Goal: Task Accomplishment & Management: Manage account settings

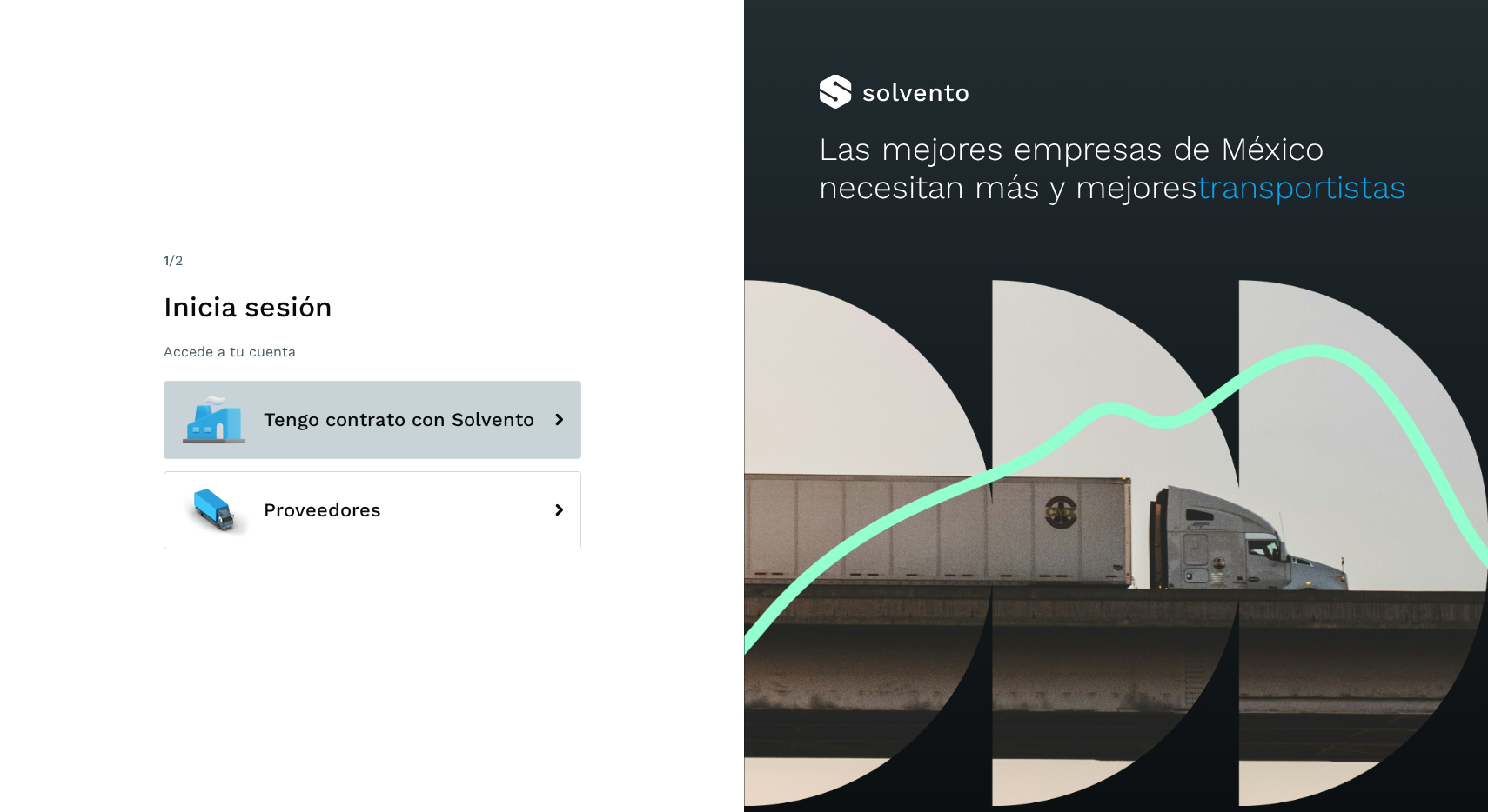
click at [412, 429] on span "Tengo contrato con Solvento" at bounding box center [398, 420] width 270 height 21
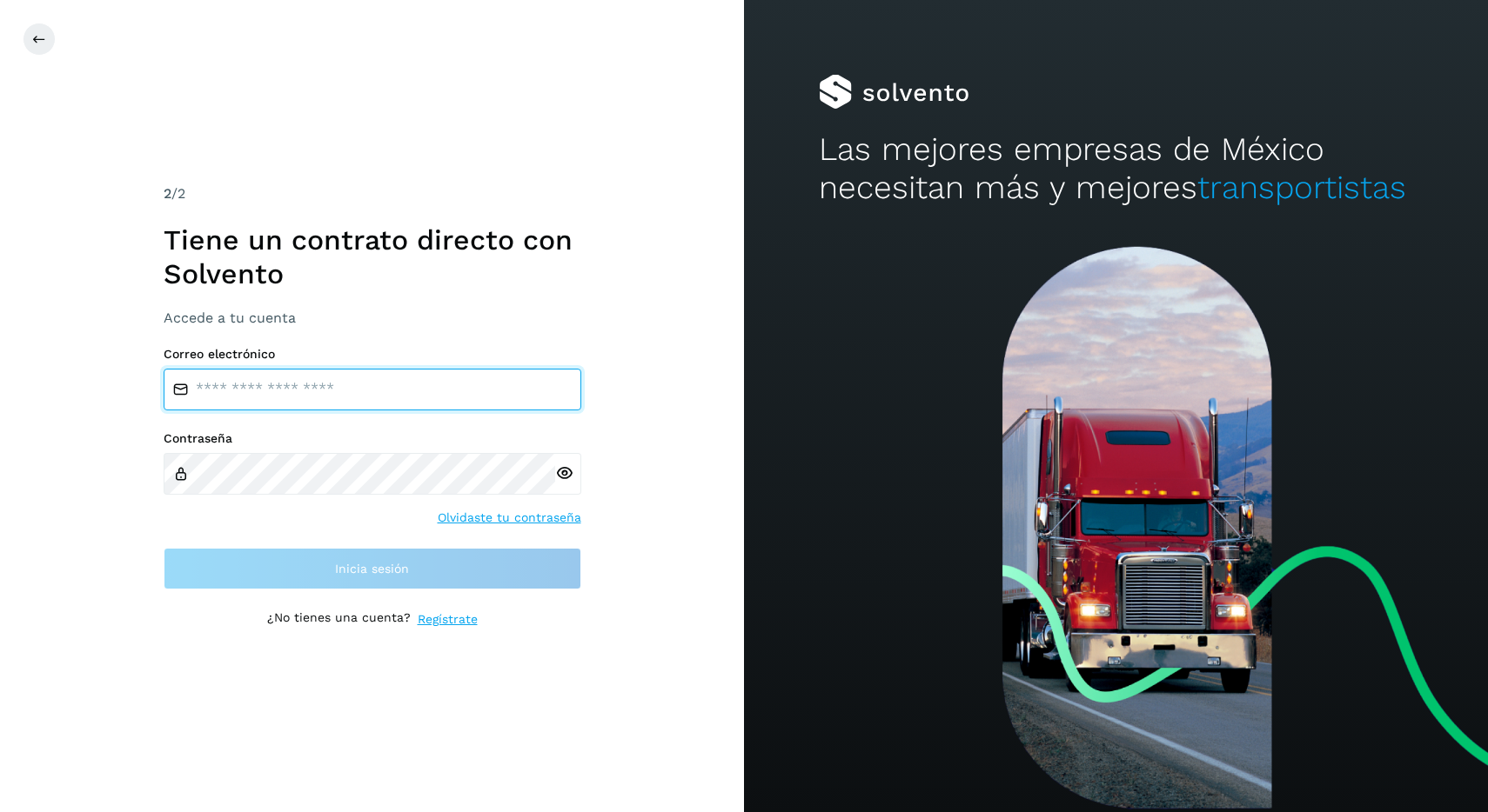
click at [376, 397] on input "email" at bounding box center [372, 389] width 418 height 42
click at [408, 522] on div "Contraseña Olvidaste tu contraseña" at bounding box center [372, 478] width 418 height 96
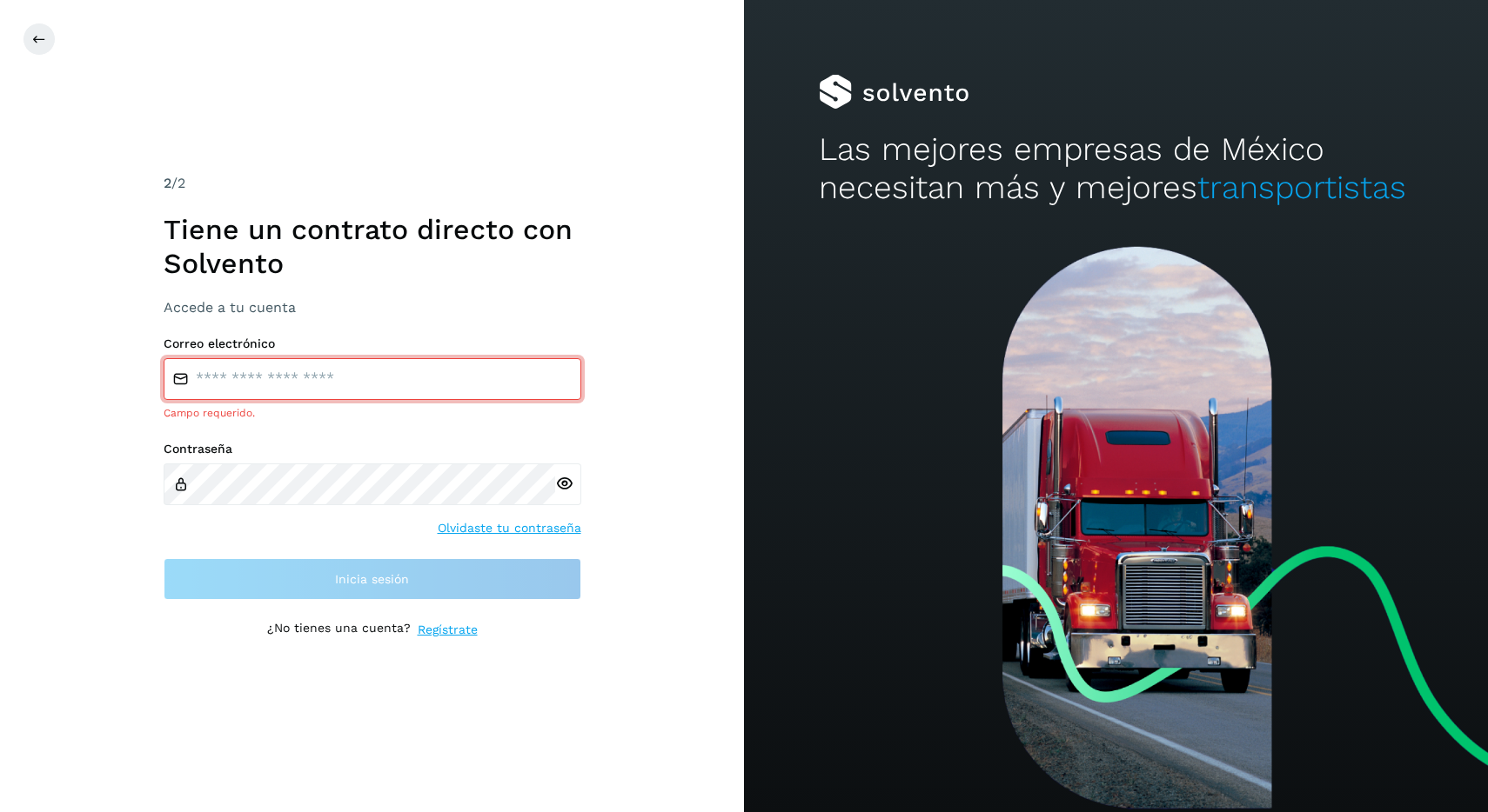
click at [464, 628] on link "Regístrate" at bounding box center [447, 629] width 60 height 18
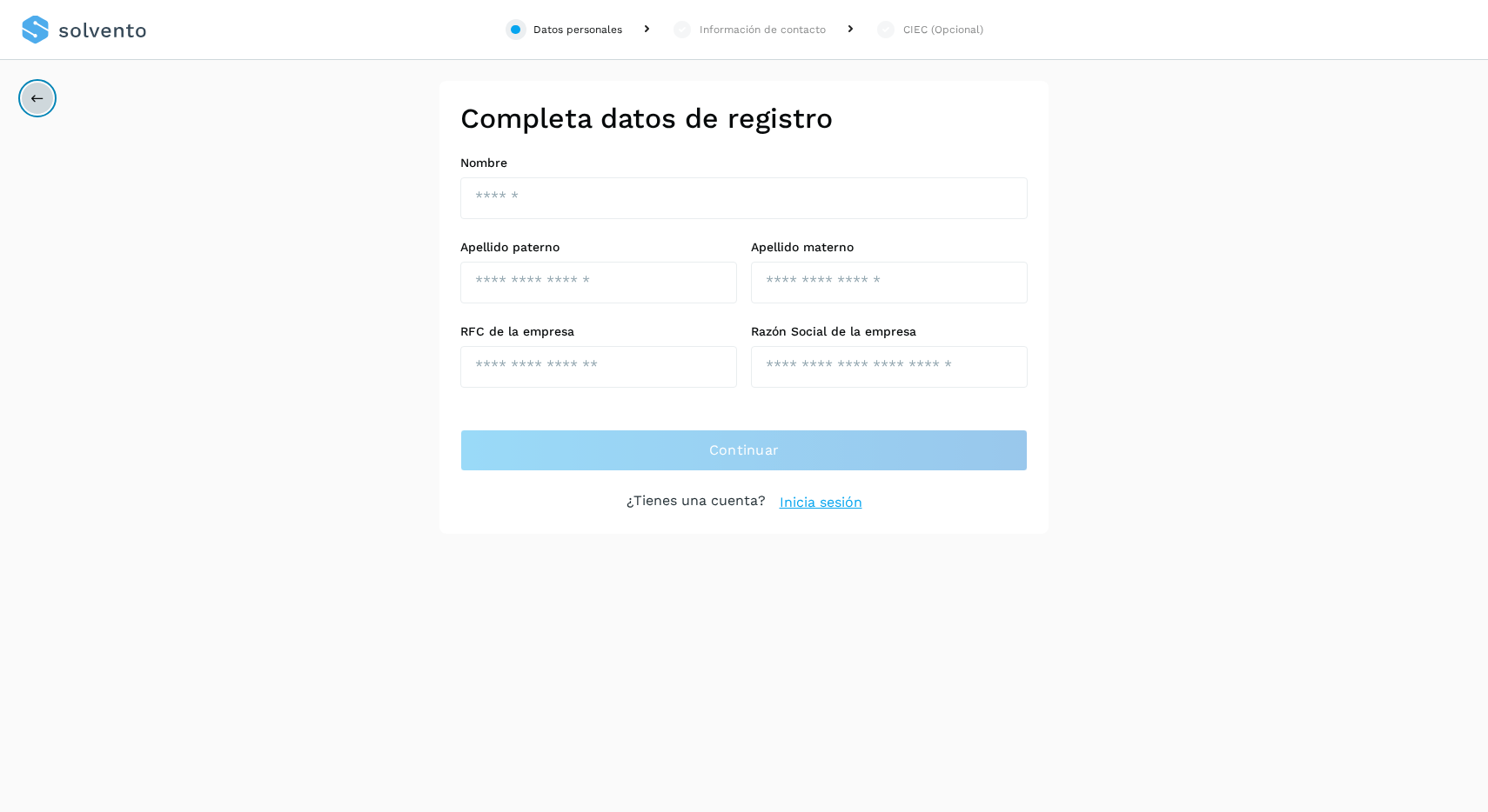
click at [29, 94] on button at bounding box center [37, 98] width 33 height 33
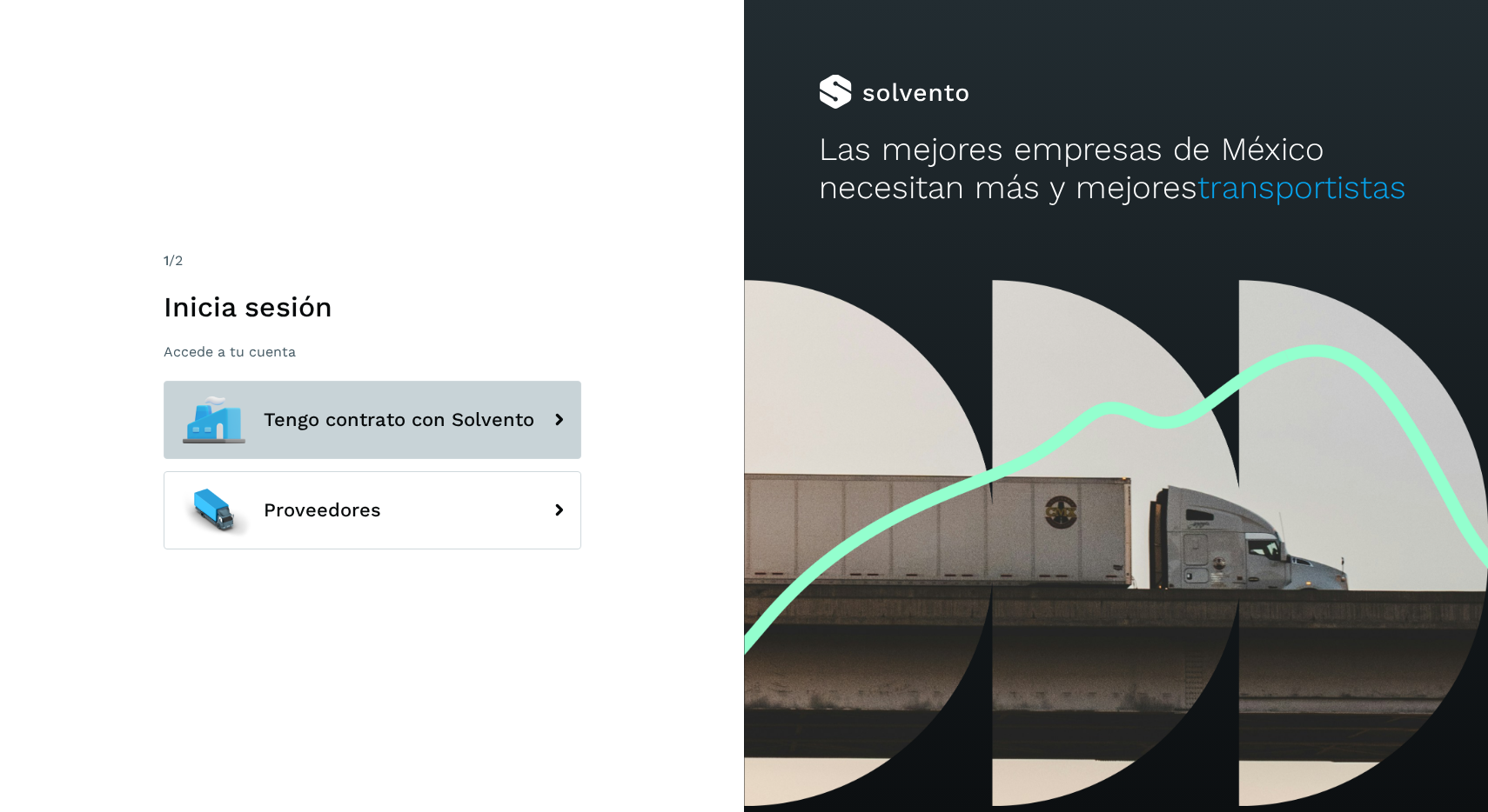
click at [390, 424] on span "Tengo contrato con Solvento" at bounding box center [398, 420] width 270 height 21
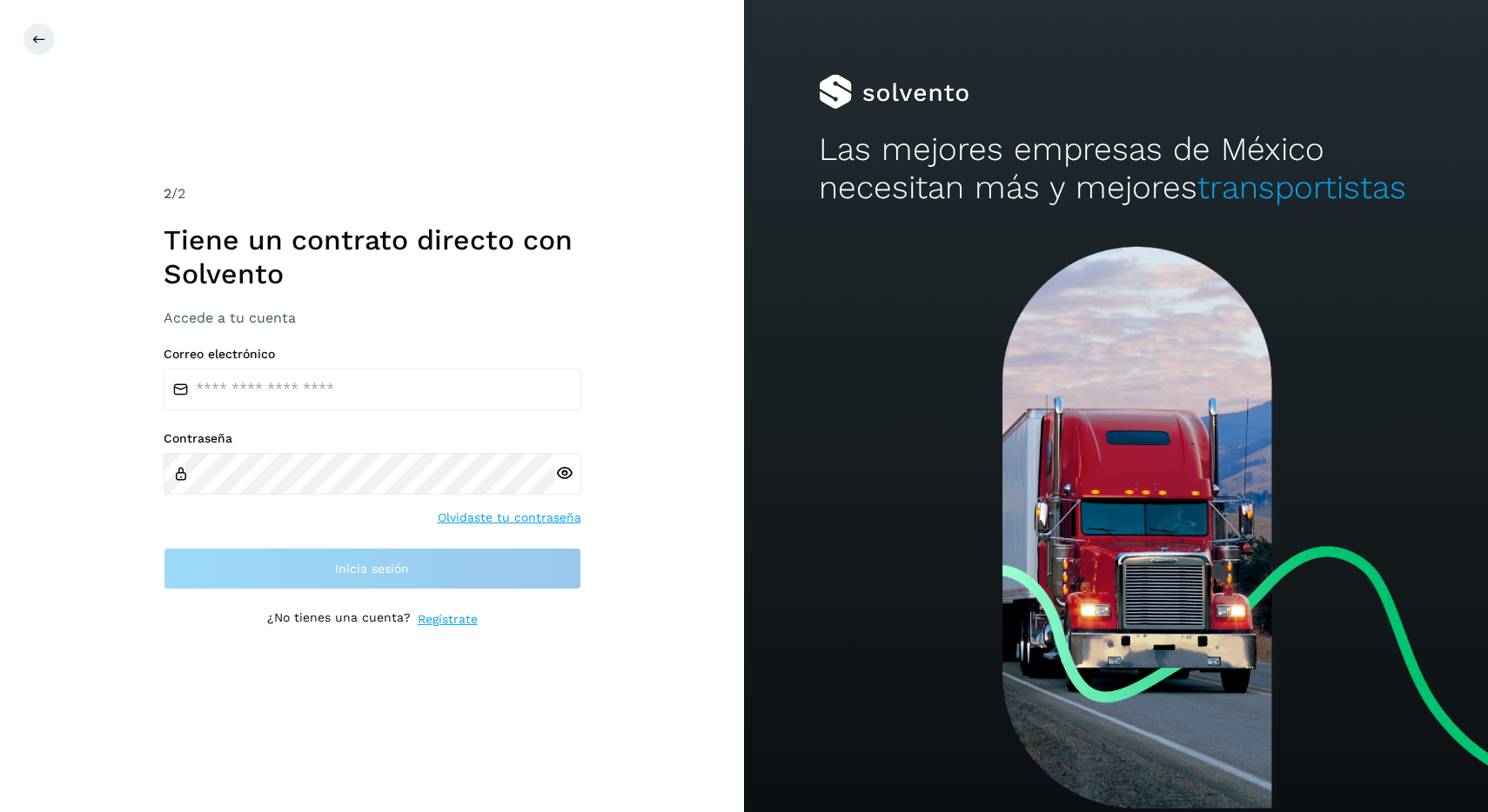
click at [529, 518] on link "Olvidaste tu contraseña" at bounding box center [509, 517] width 143 height 18
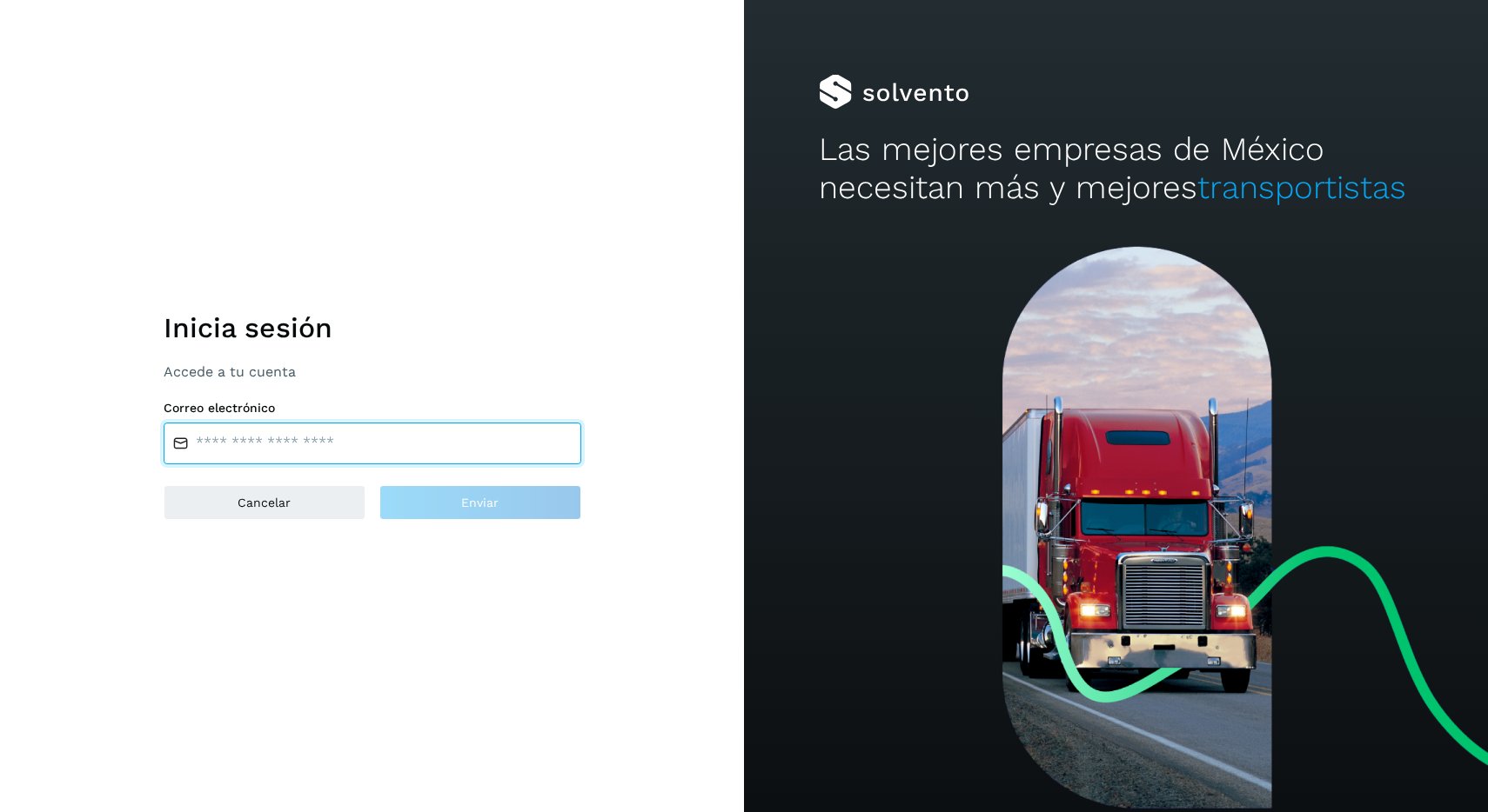
click at [373, 423] on input "email" at bounding box center [372, 443] width 418 height 42
type input "**********"
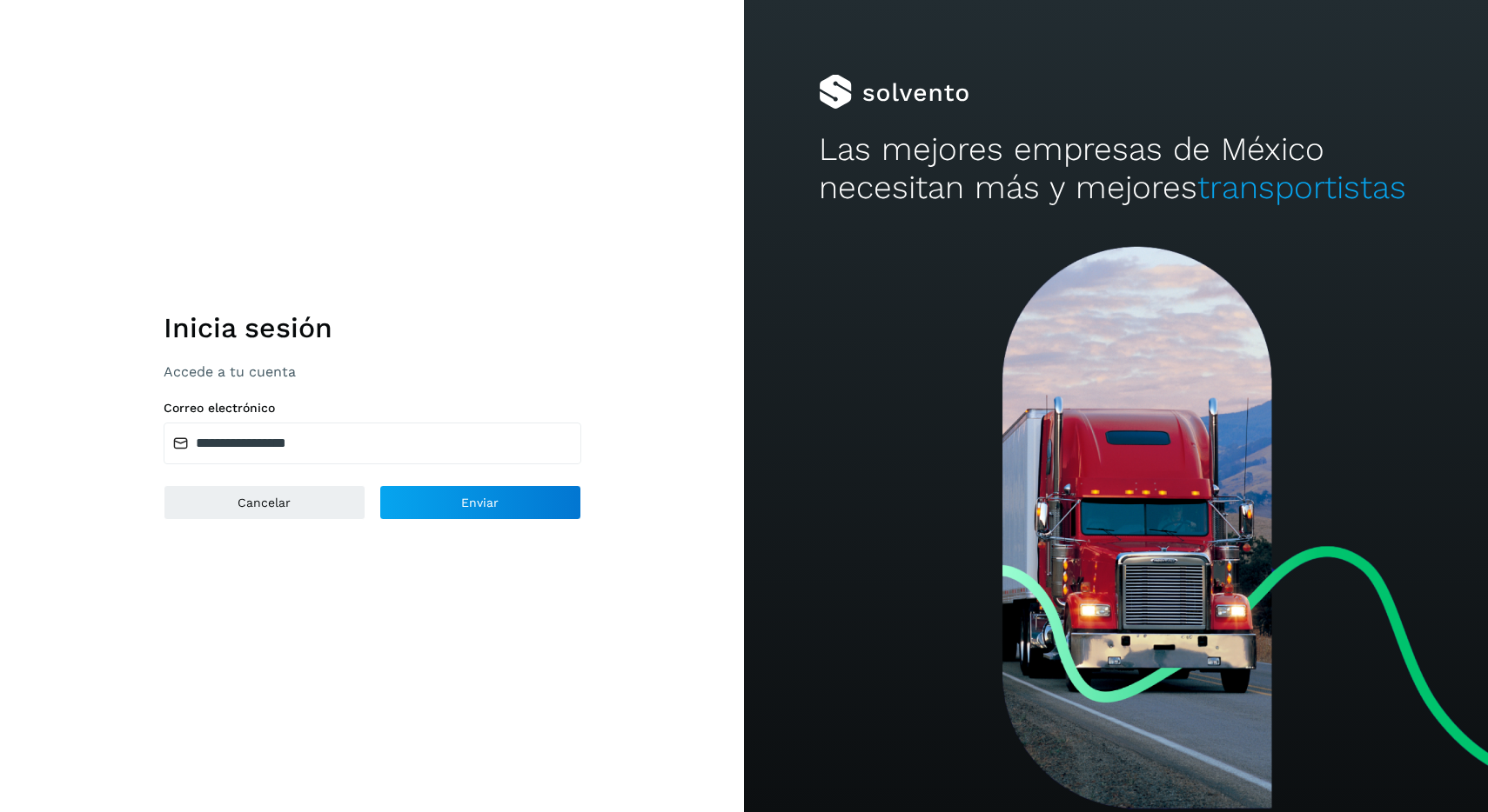
click at [472, 359] on div "Inicia sesión Accede a tu cuenta" at bounding box center [372, 336] width 418 height 89
click at [471, 494] on button "Enviar" at bounding box center [480, 502] width 202 height 35
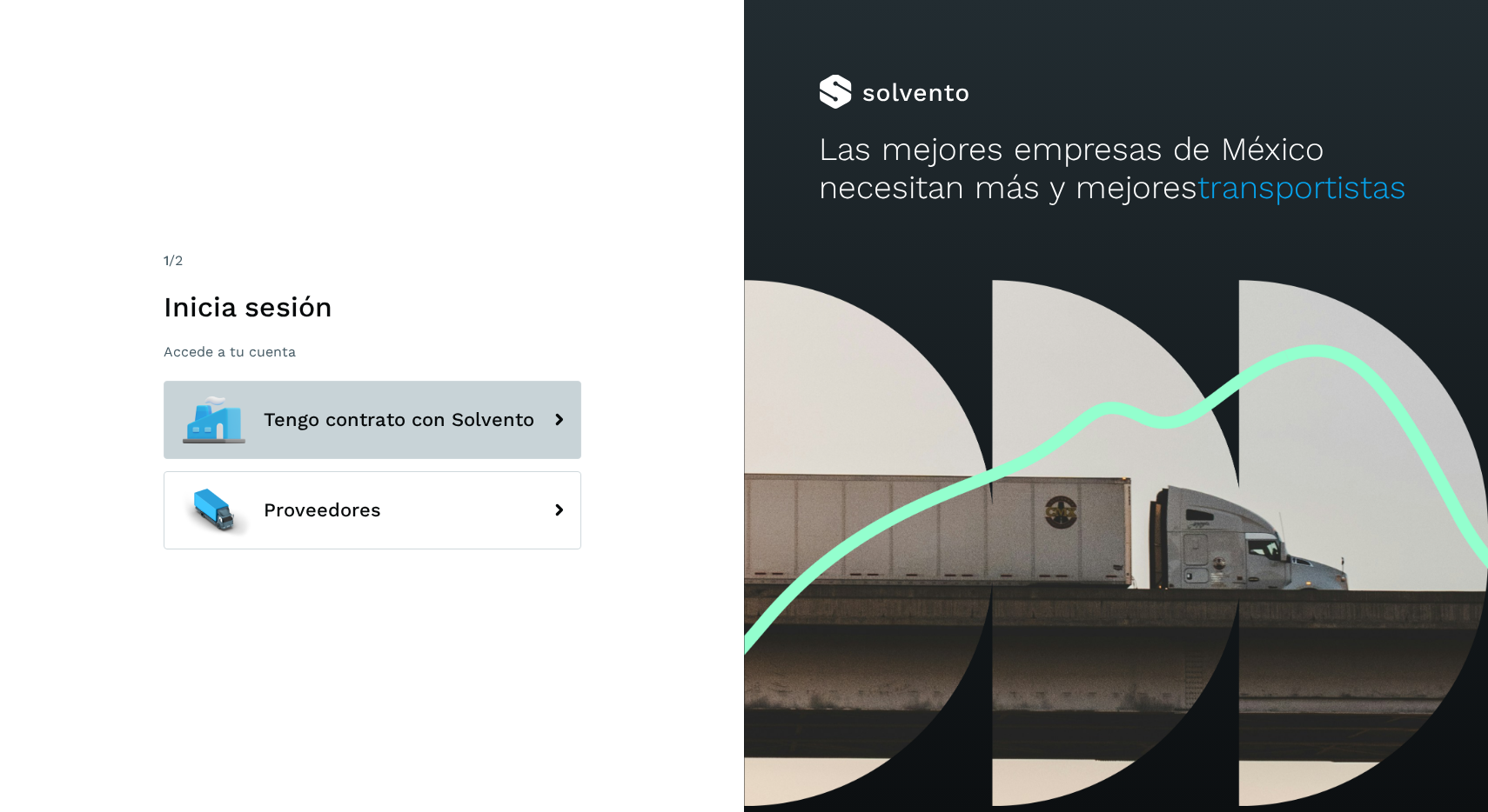
click at [436, 420] on span "Tengo contrato con Solvento" at bounding box center [398, 420] width 270 height 21
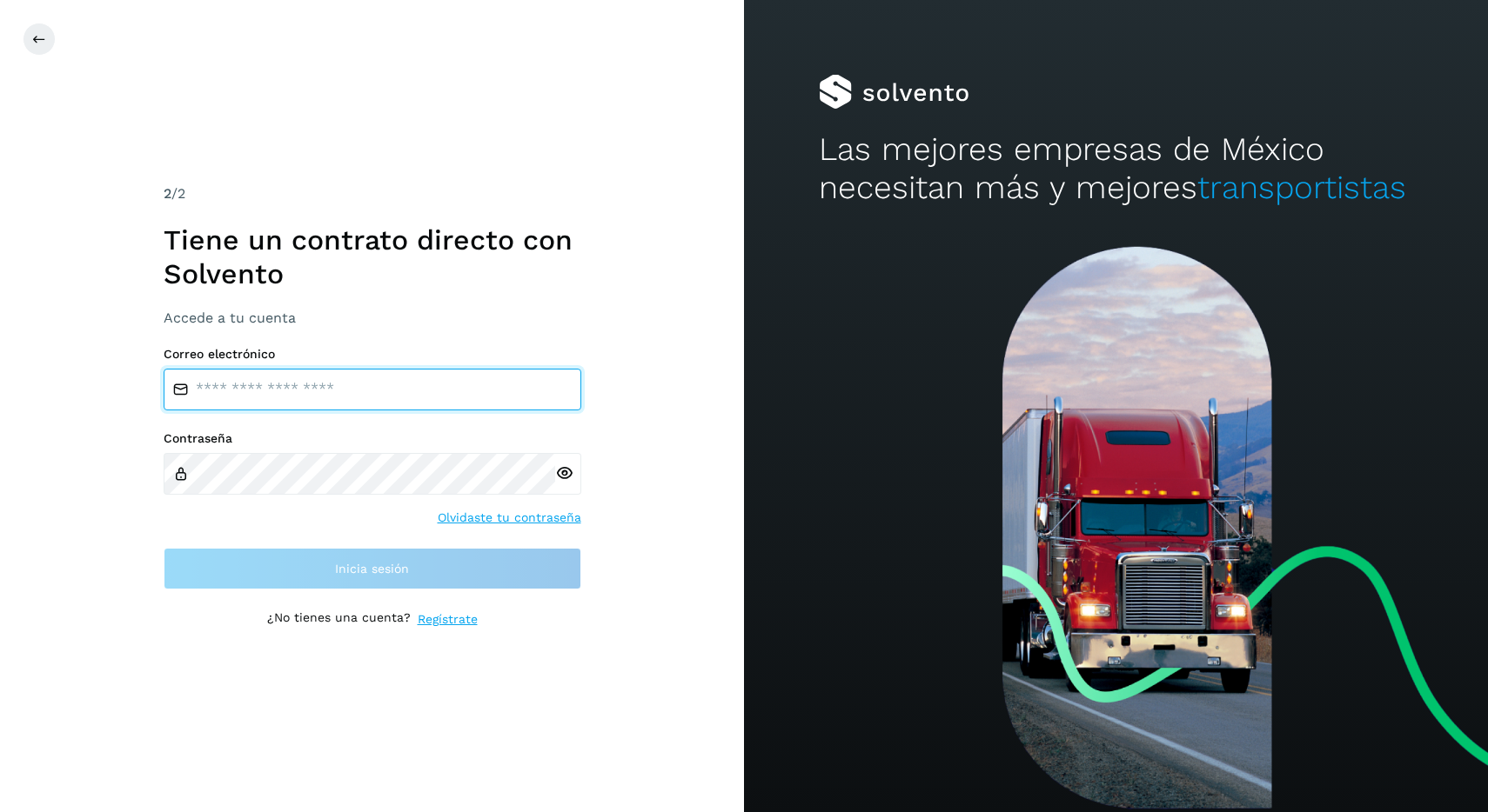
click at [338, 395] on input "email" at bounding box center [372, 389] width 418 height 42
type input "**********"
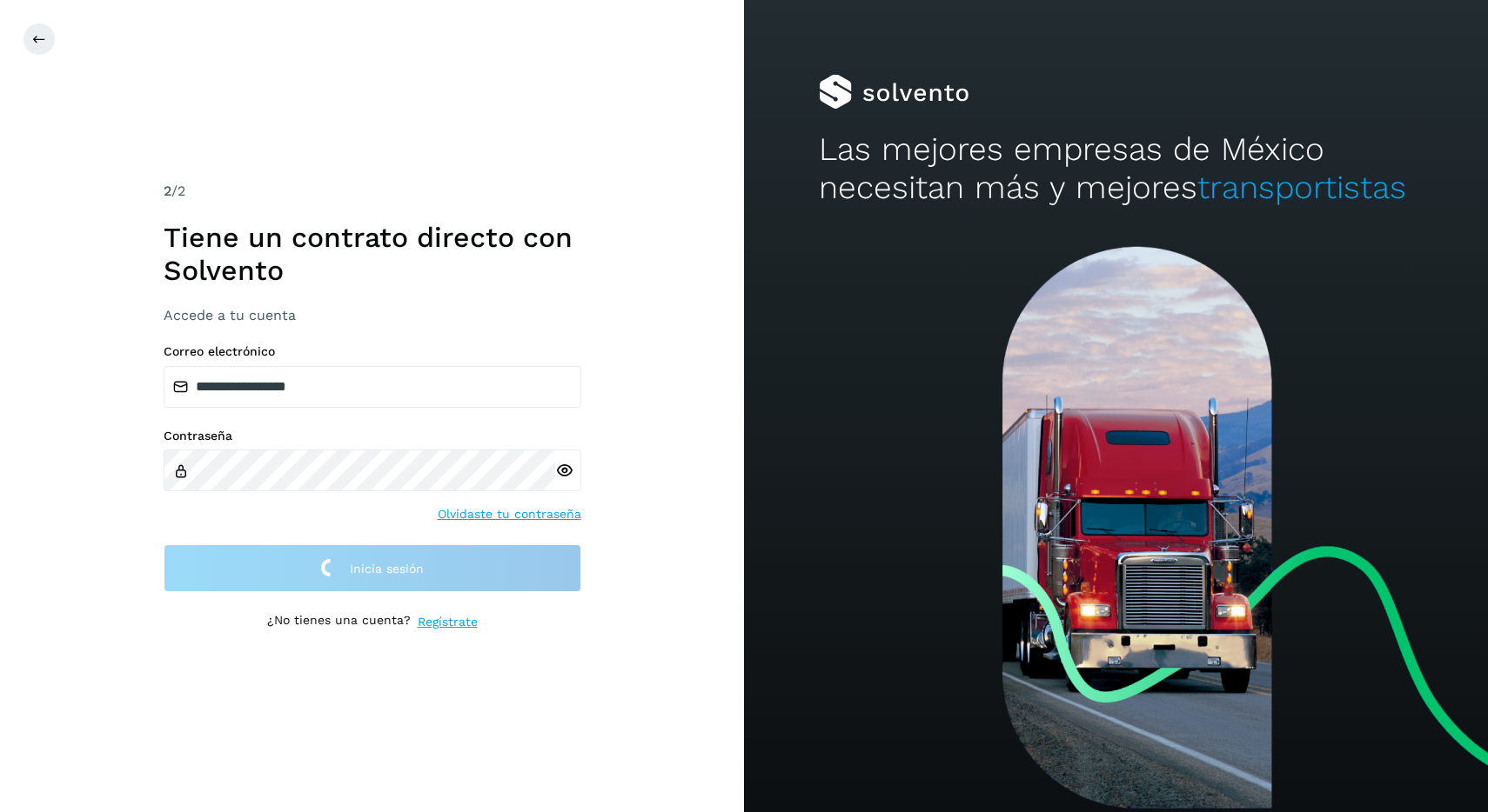
click at [386, 229] on h1 "Tiene un contrato directo con Solvento" at bounding box center [372, 254] width 418 height 67
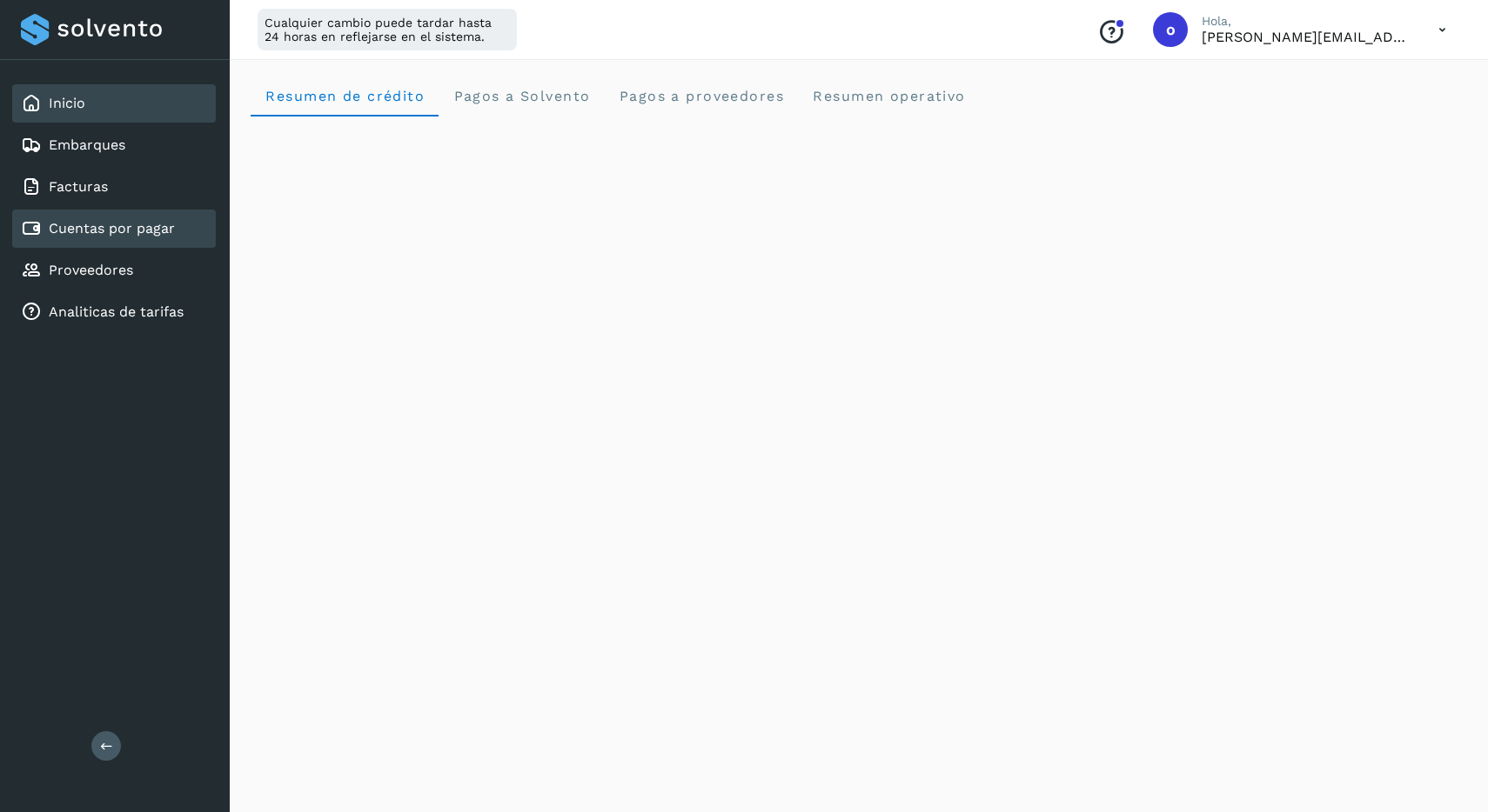
click at [159, 216] on div "Cuentas por pagar" at bounding box center [114, 228] width 204 height 38
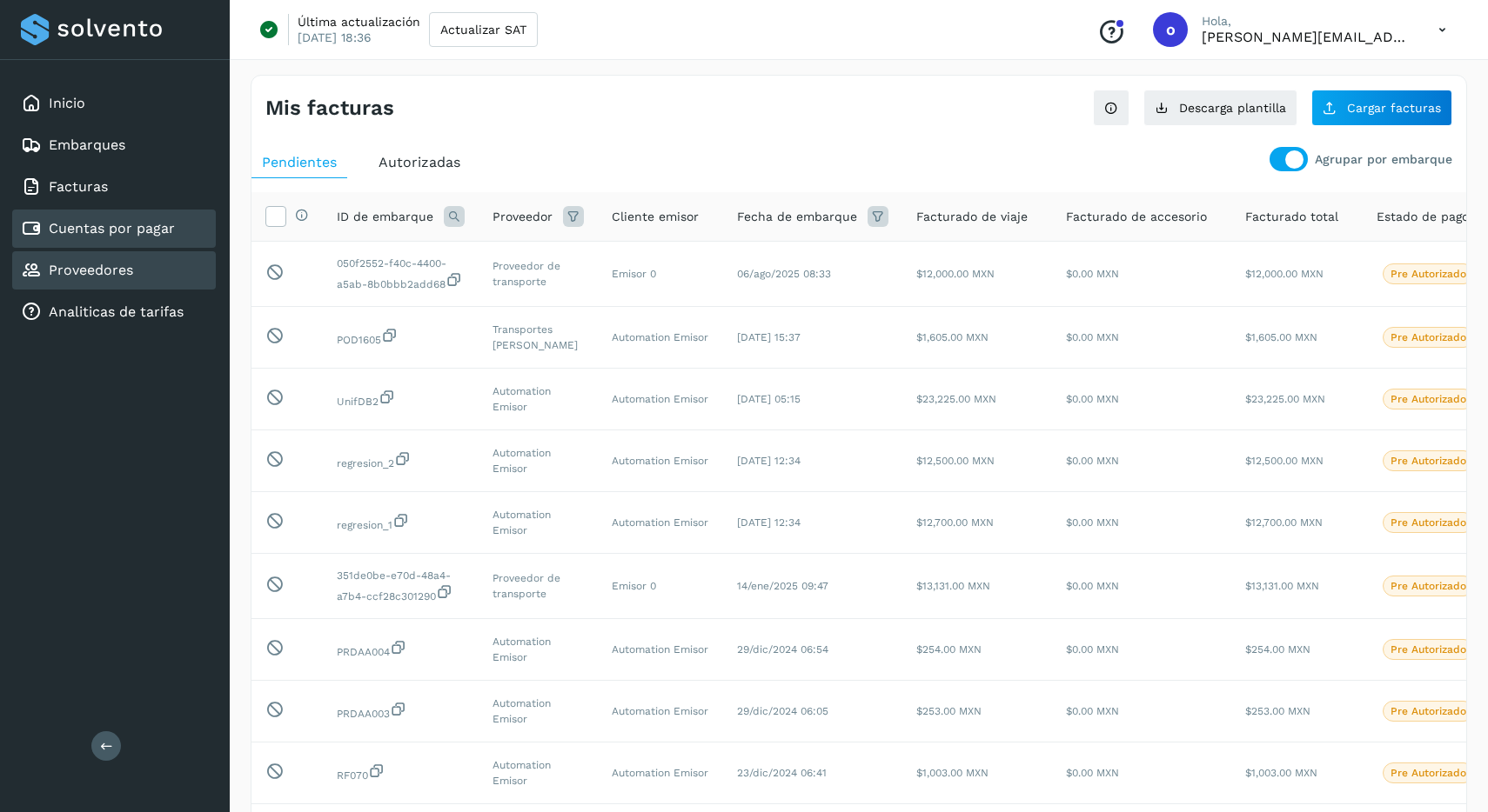
click at [194, 270] on div "Proveedores" at bounding box center [114, 270] width 204 height 38
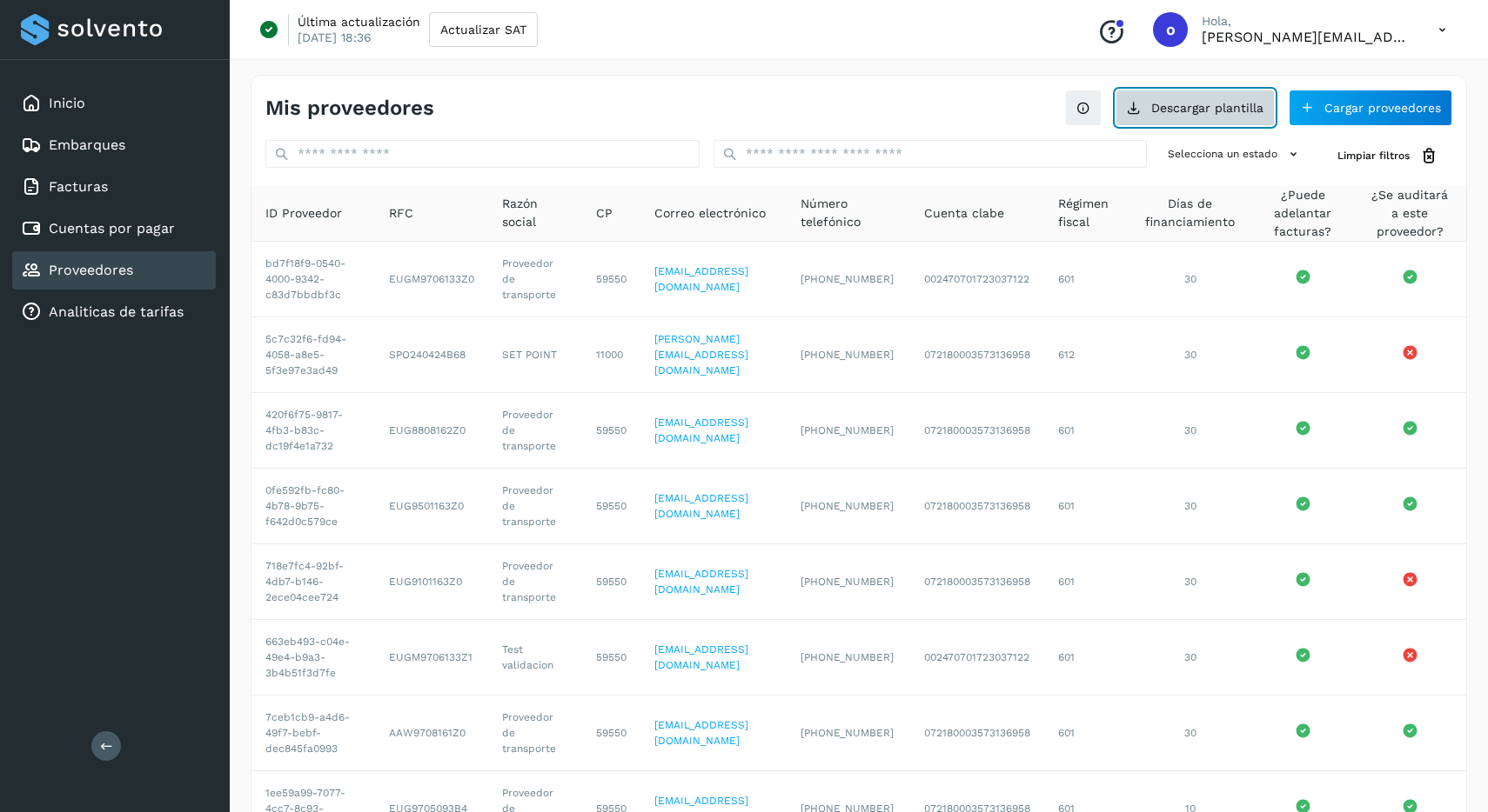
click at [1243, 116] on button "Descargar plantilla" at bounding box center [1195, 108] width 159 height 37
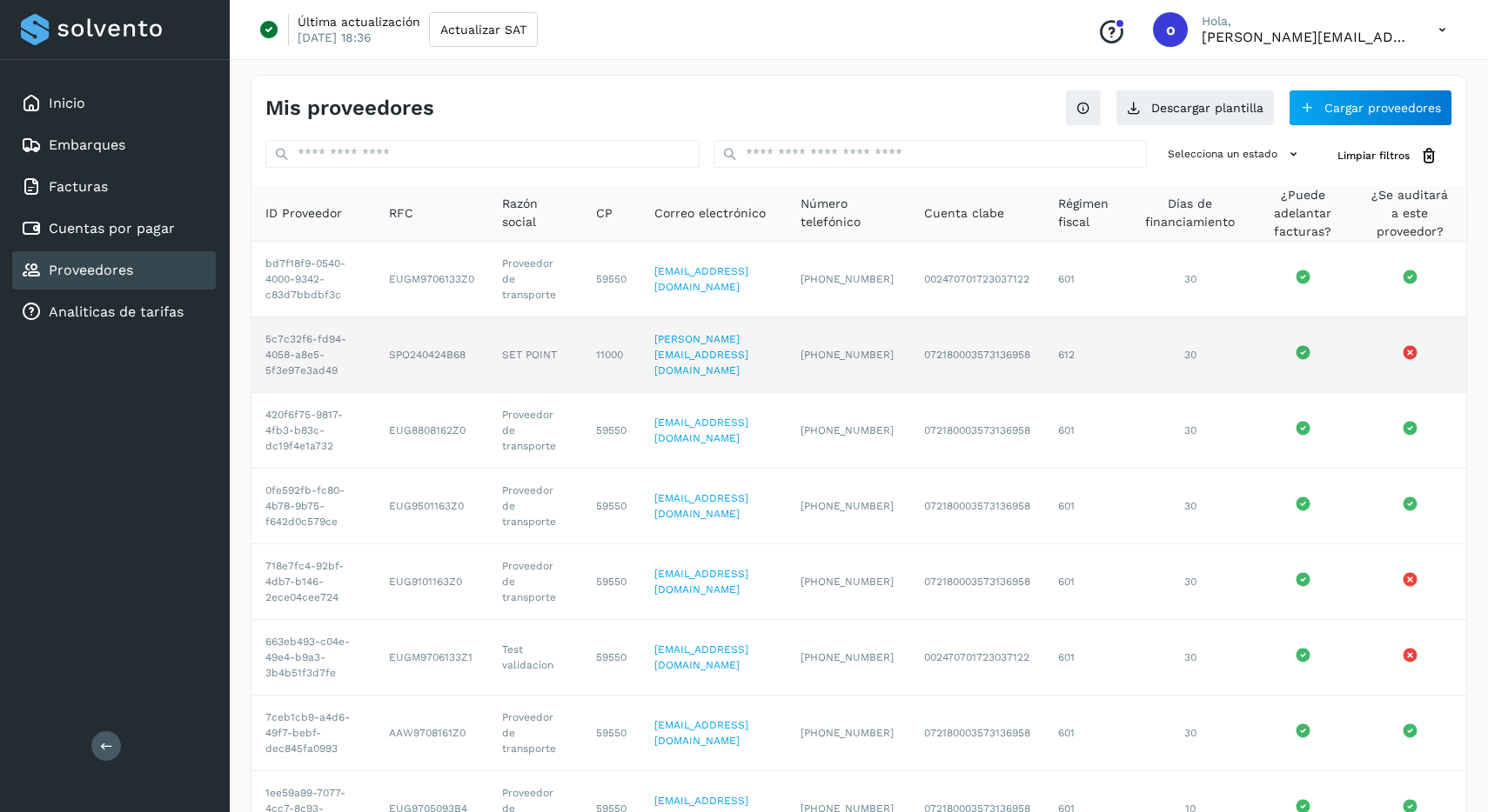
click at [430, 356] on td "SPO240424B68" at bounding box center [431, 355] width 113 height 76
copy td "SPO240424B68"
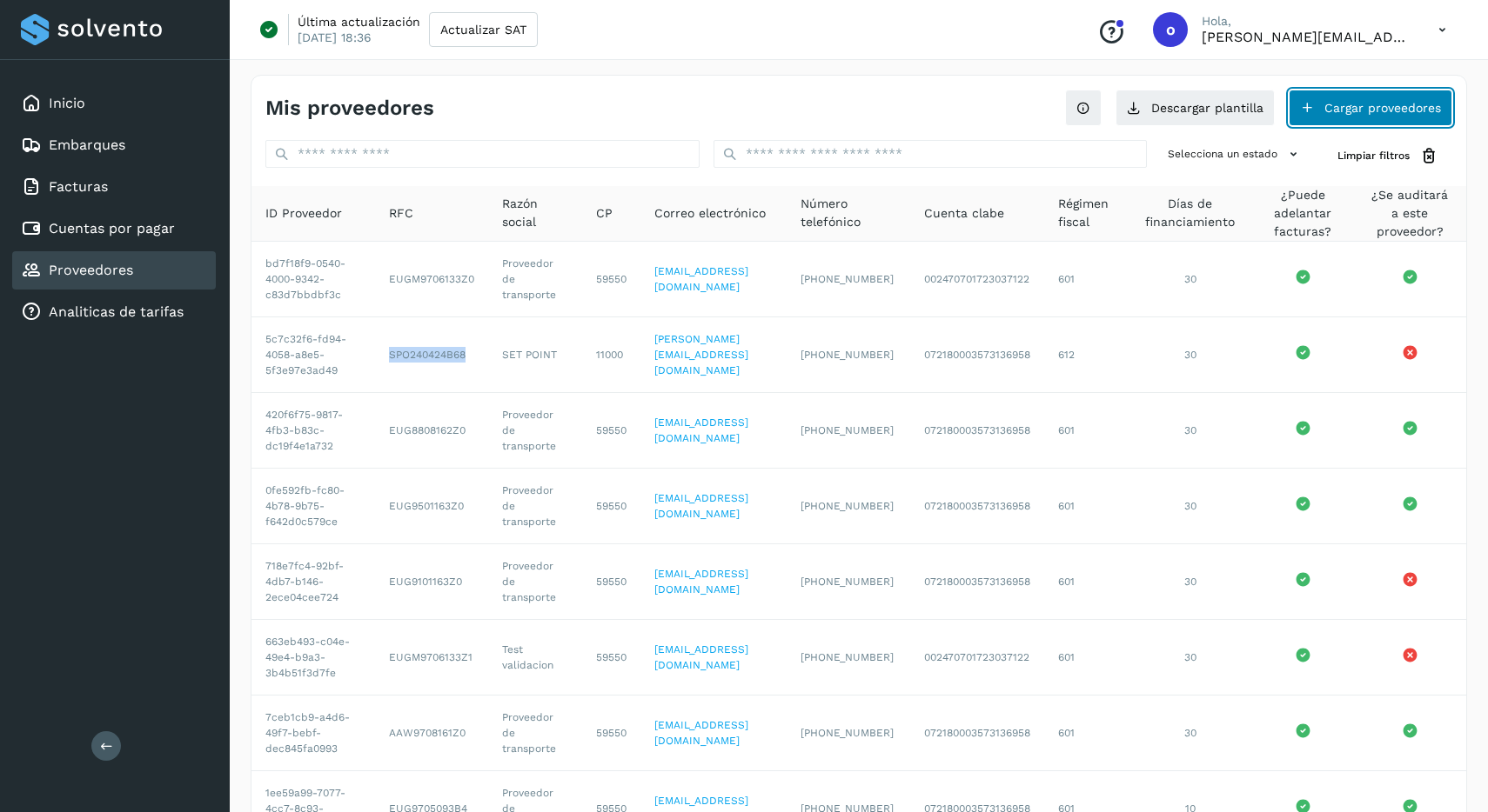
click at [1340, 108] on button "Cargar proveedores" at bounding box center [1370, 108] width 164 height 37
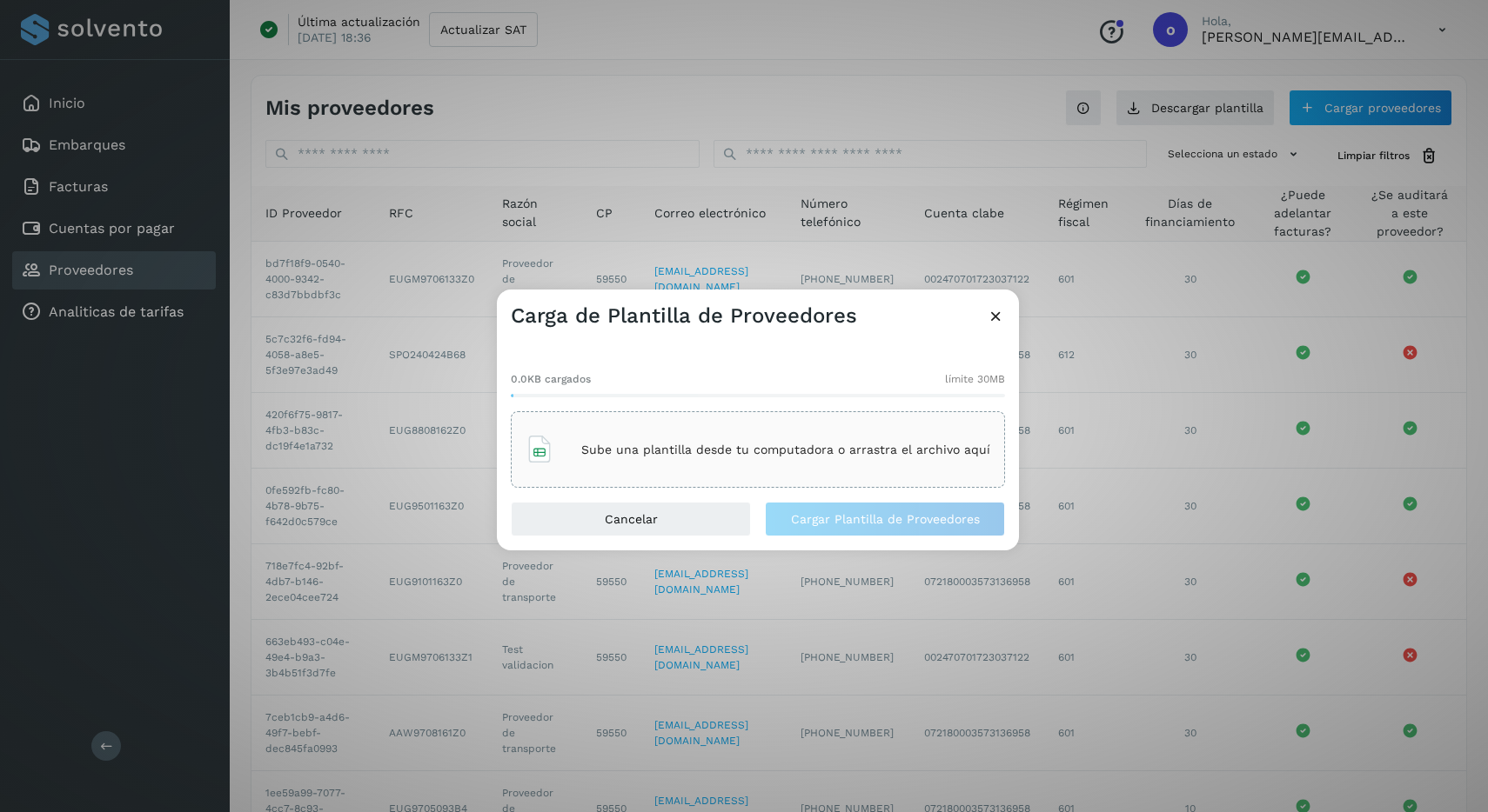
click at [706, 426] on div "Sube una plantilla desde tu computadora o arrastra el archivo aquí" at bounding box center [757, 450] width 464 height 47
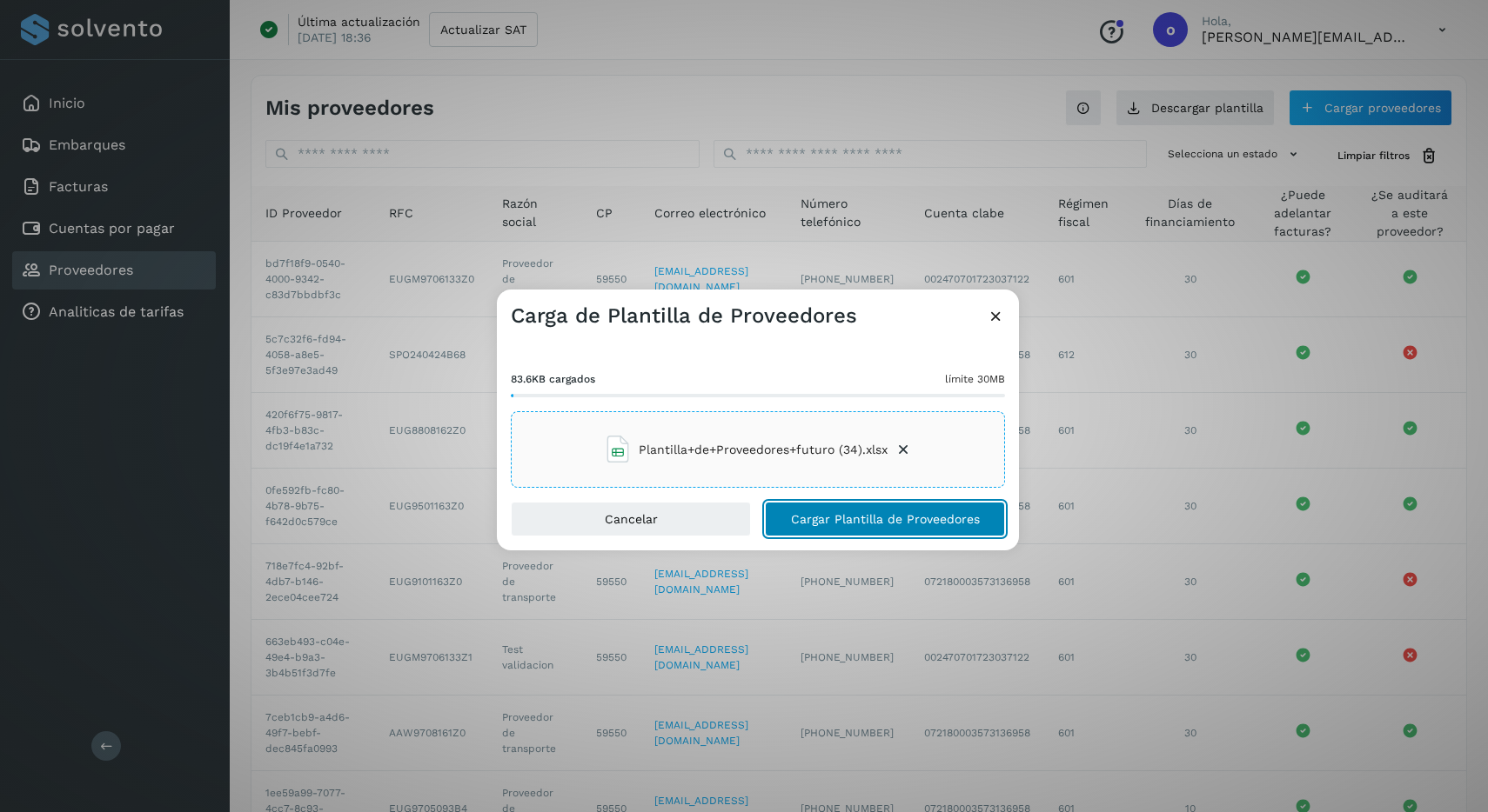
click at [822, 521] on span "Cargar Plantilla de Proveedores" at bounding box center [884, 519] width 189 height 12
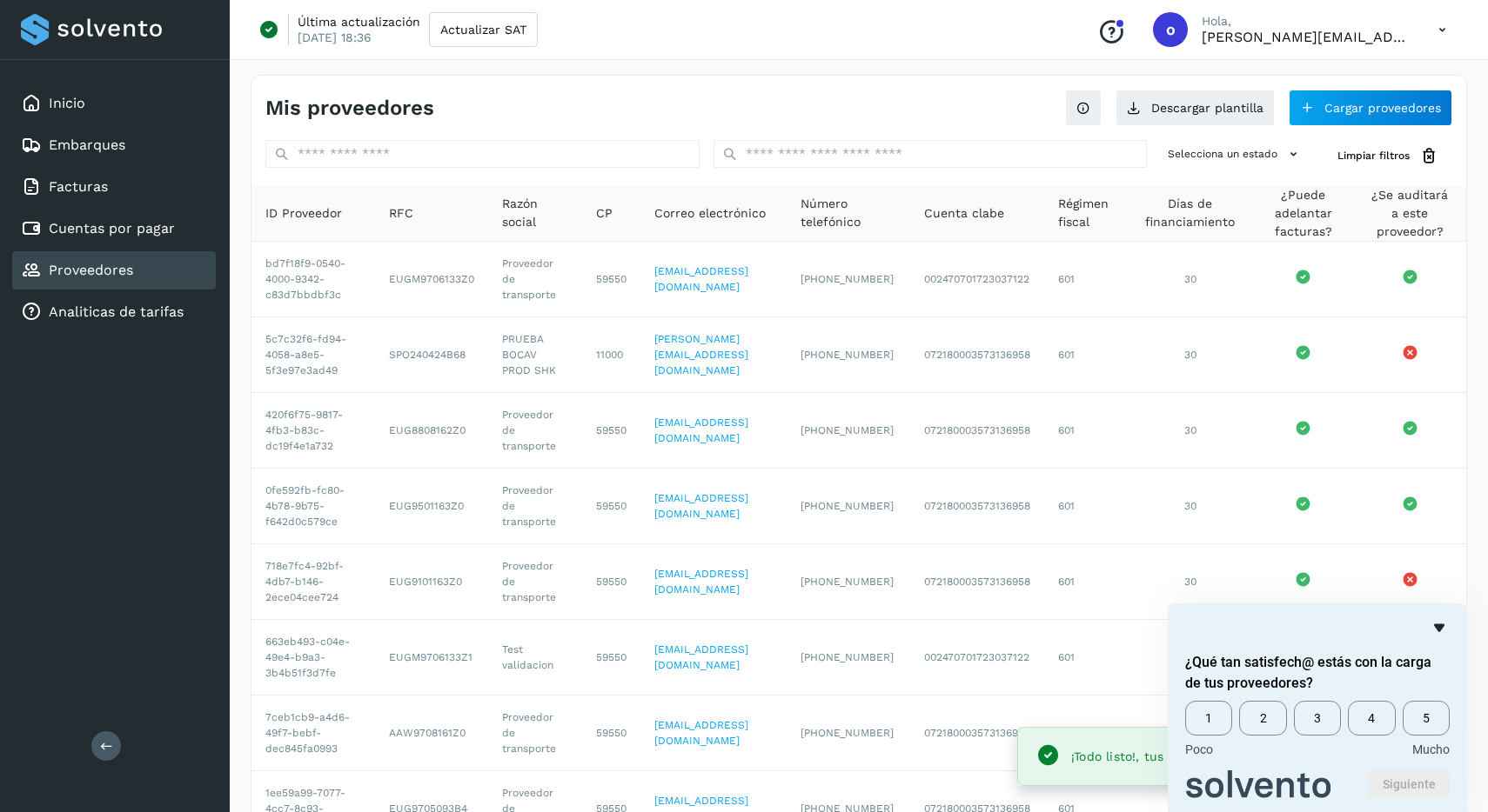
click at [1443, 631] on icon "Ocultar encuesta" at bounding box center [1439, 628] width 21 height 21
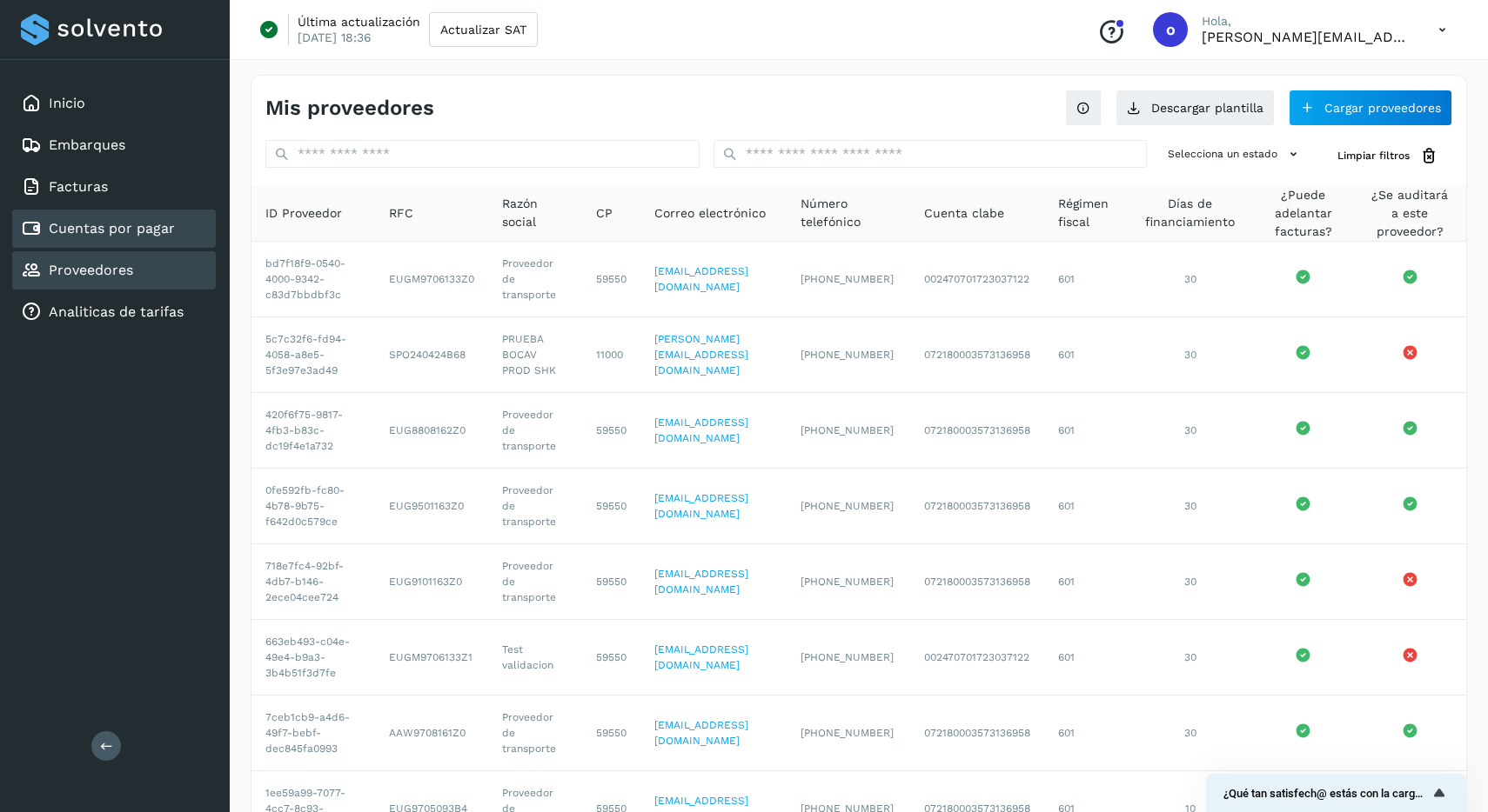
click at [175, 239] on div "Cuentas por pagar" at bounding box center [114, 228] width 204 height 38
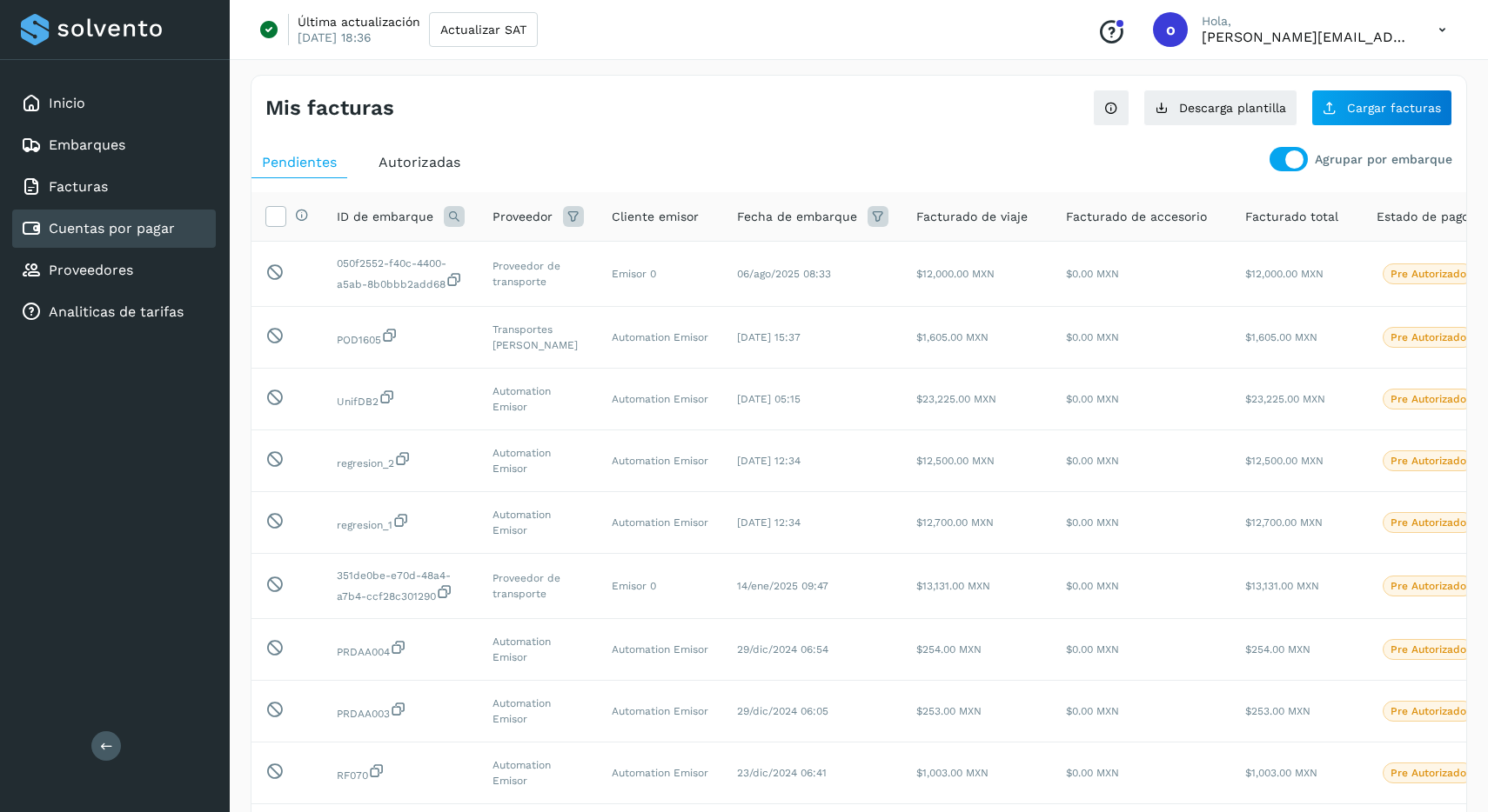
click at [1294, 161] on div at bounding box center [1294, 159] width 18 height 18
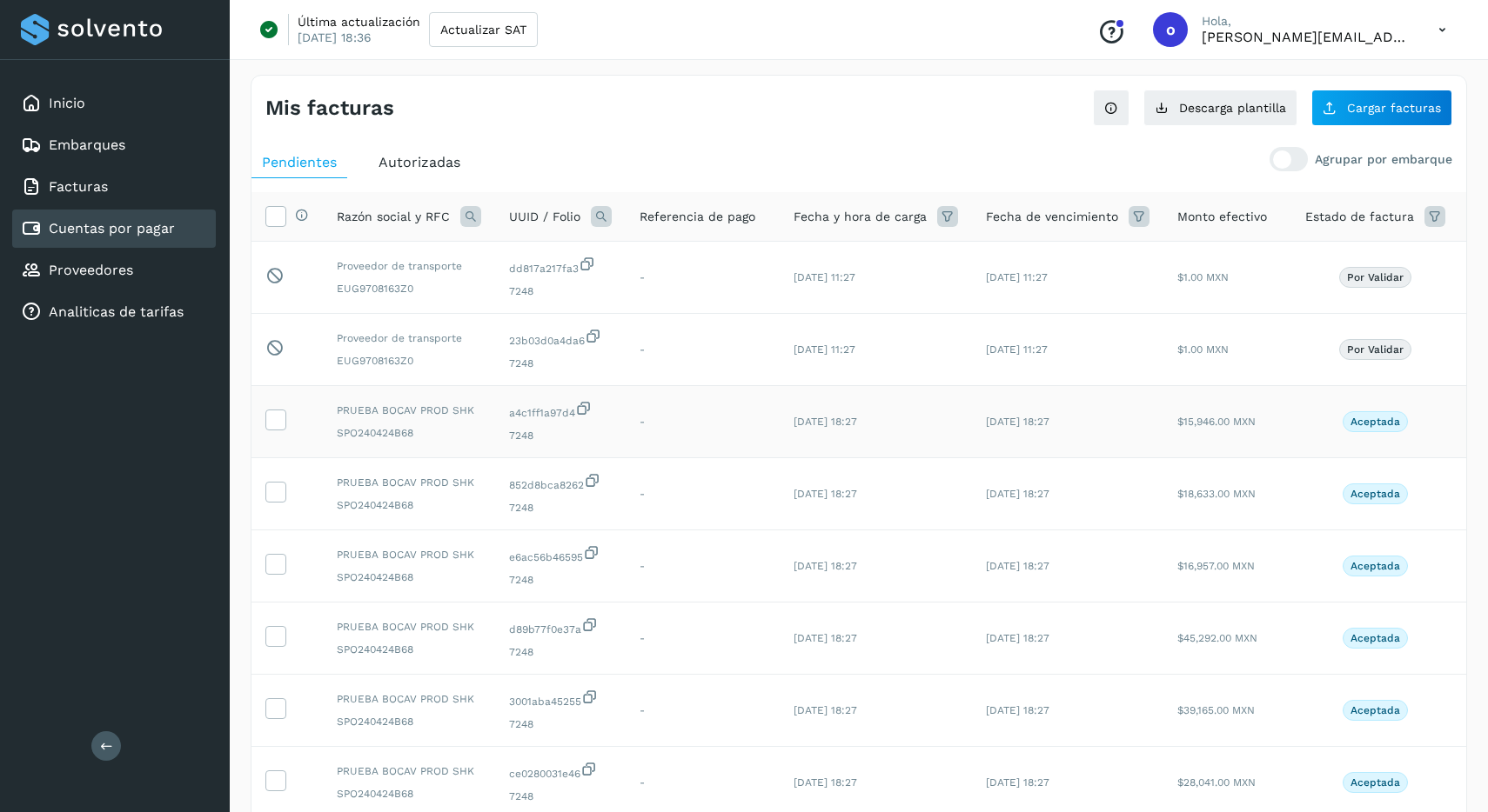
click at [299, 416] on td at bounding box center [286, 423] width 71 height 72
click at [302, 422] on td at bounding box center [286, 423] width 71 height 72
click at [281, 420] on icon at bounding box center [275, 418] width 18 height 18
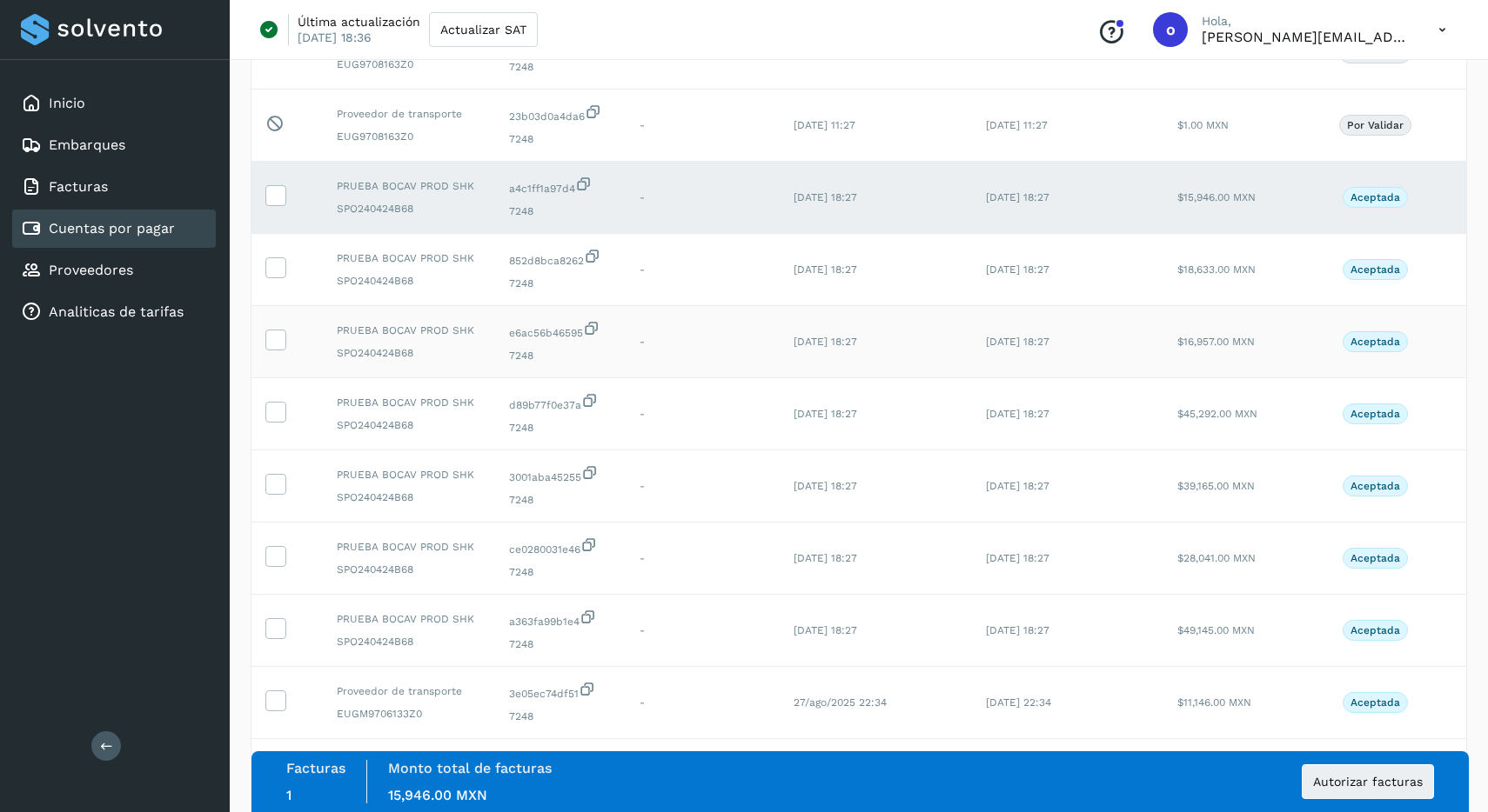
scroll to position [299, 0]
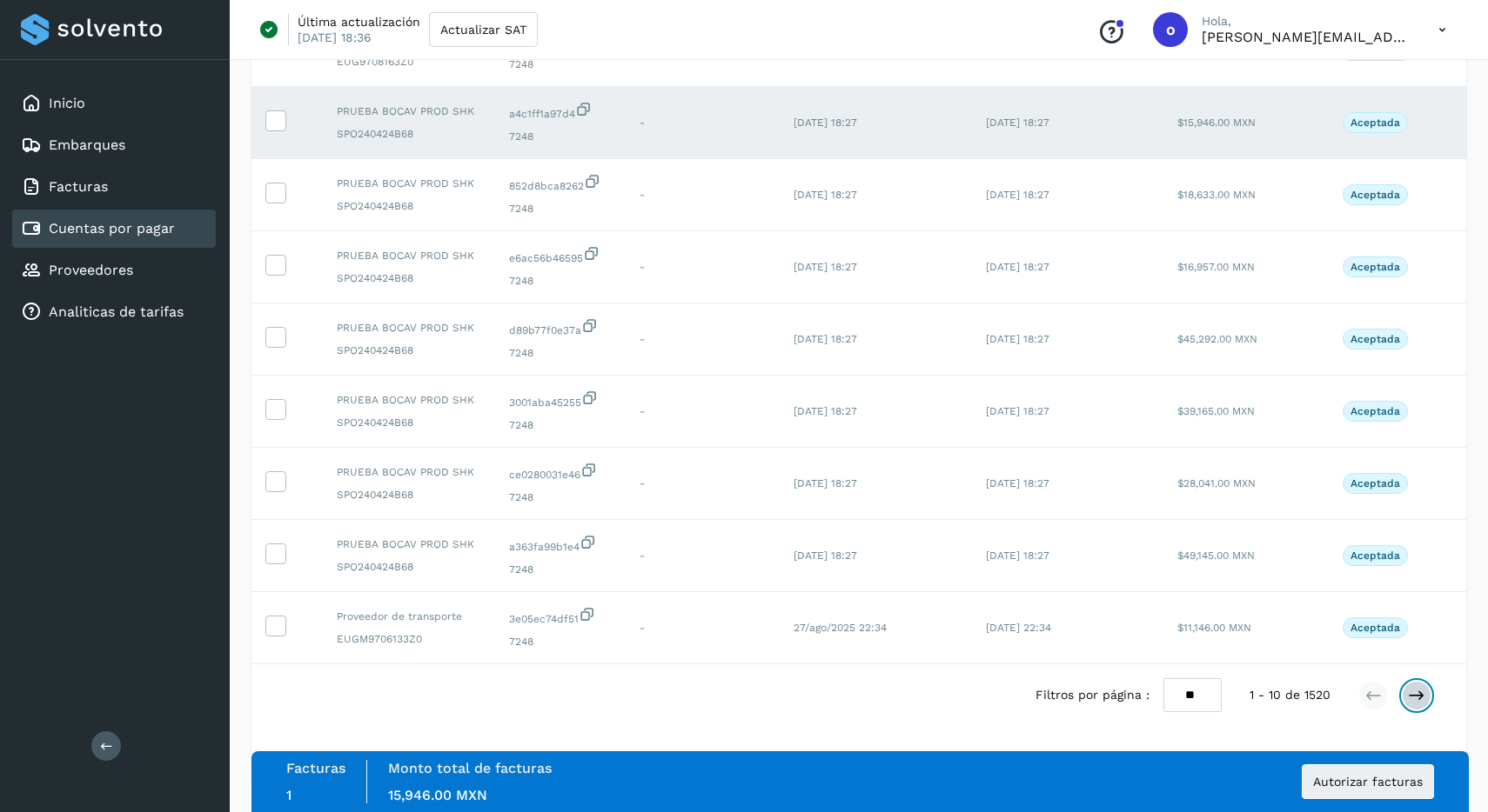
click at [1408, 693] on icon at bounding box center [1416, 695] width 17 height 17
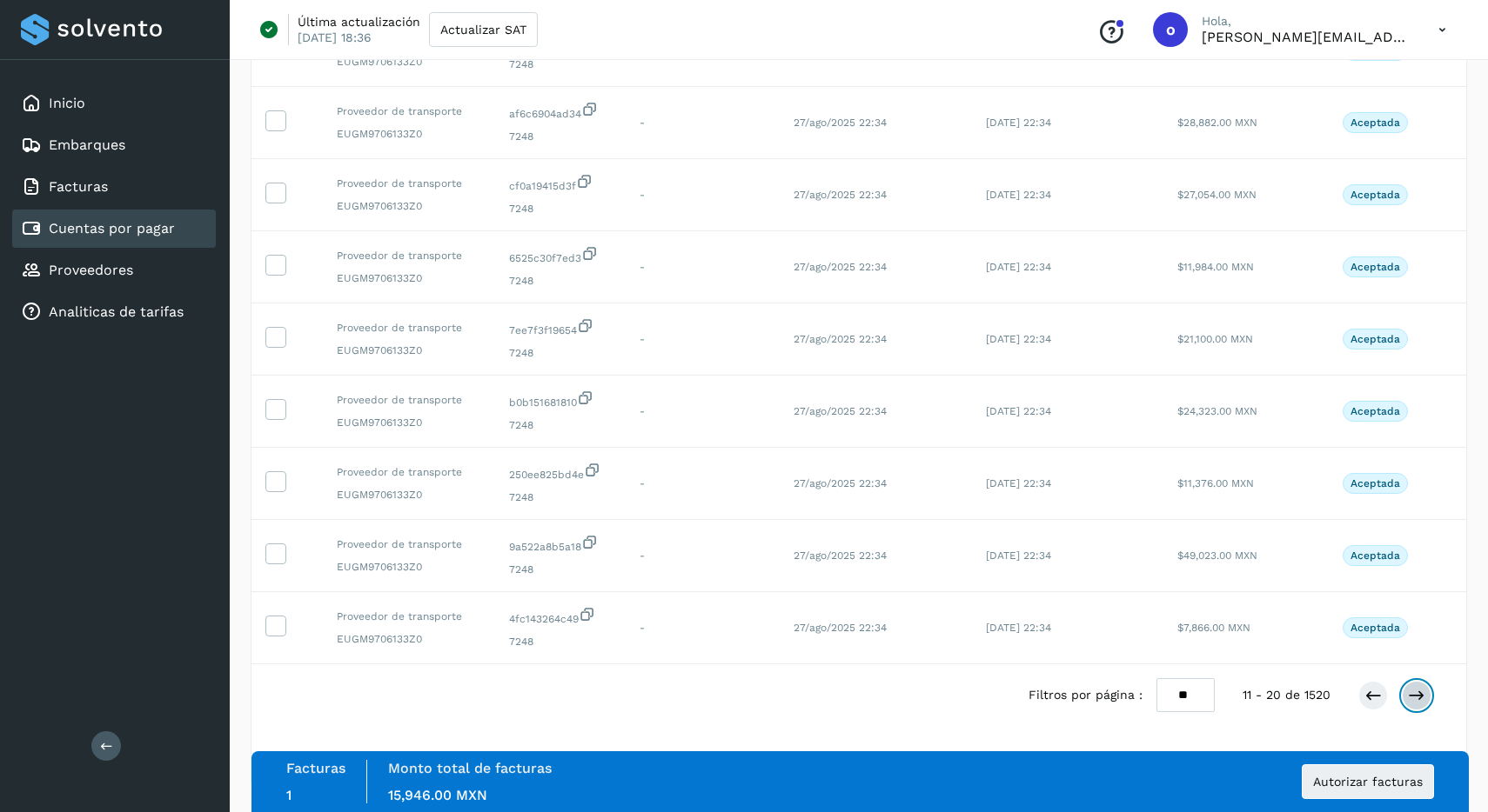
click at [1424, 683] on button at bounding box center [1416, 695] width 29 height 29
click at [1354, 679] on div "Filtros por página : ** ** ** 21 - 30 de 1520" at bounding box center [1242, 695] width 433 height 34
click at [1371, 695] on icon at bounding box center [1372, 695] width 17 height 17
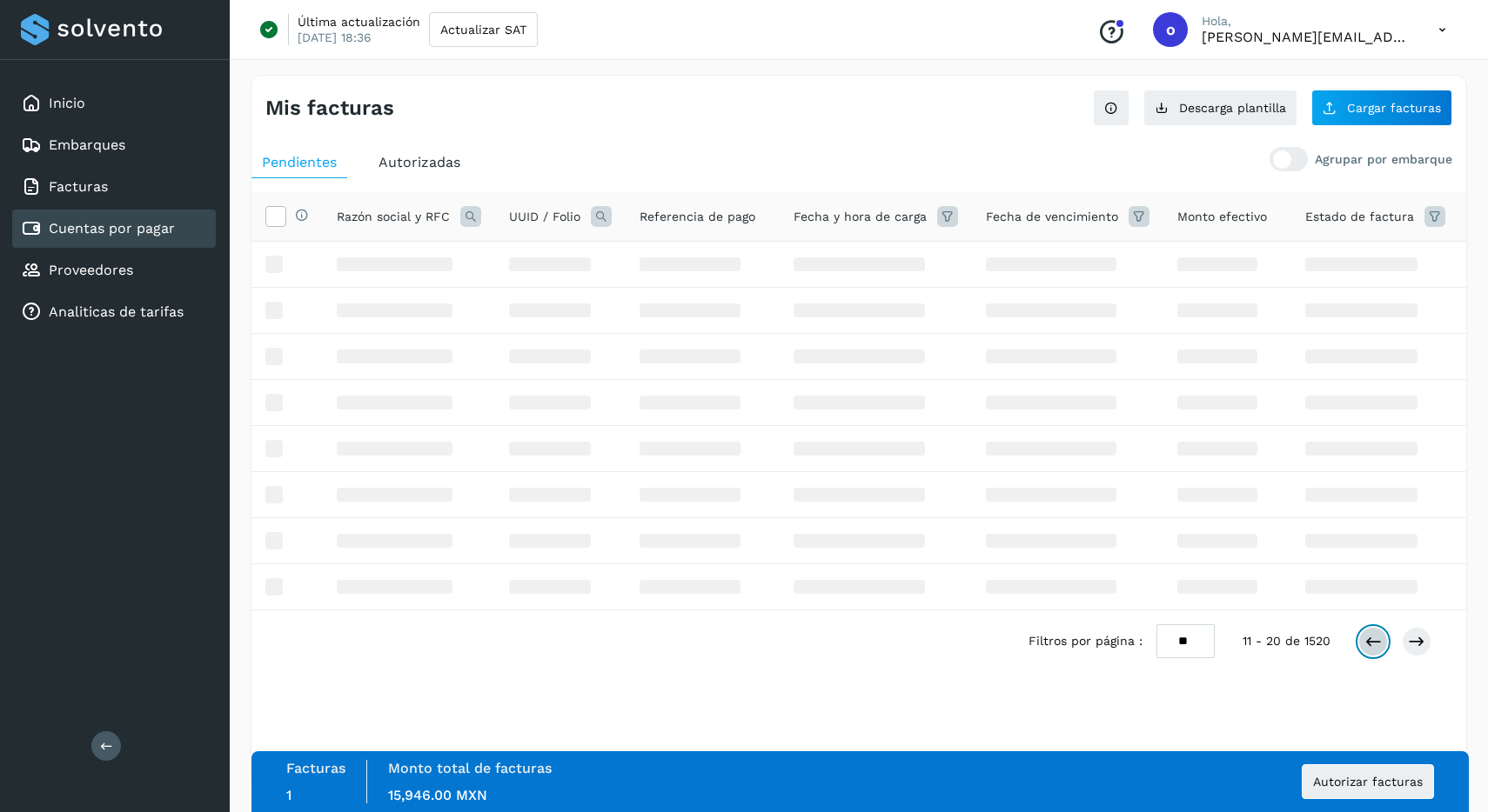
scroll to position [0, 0]
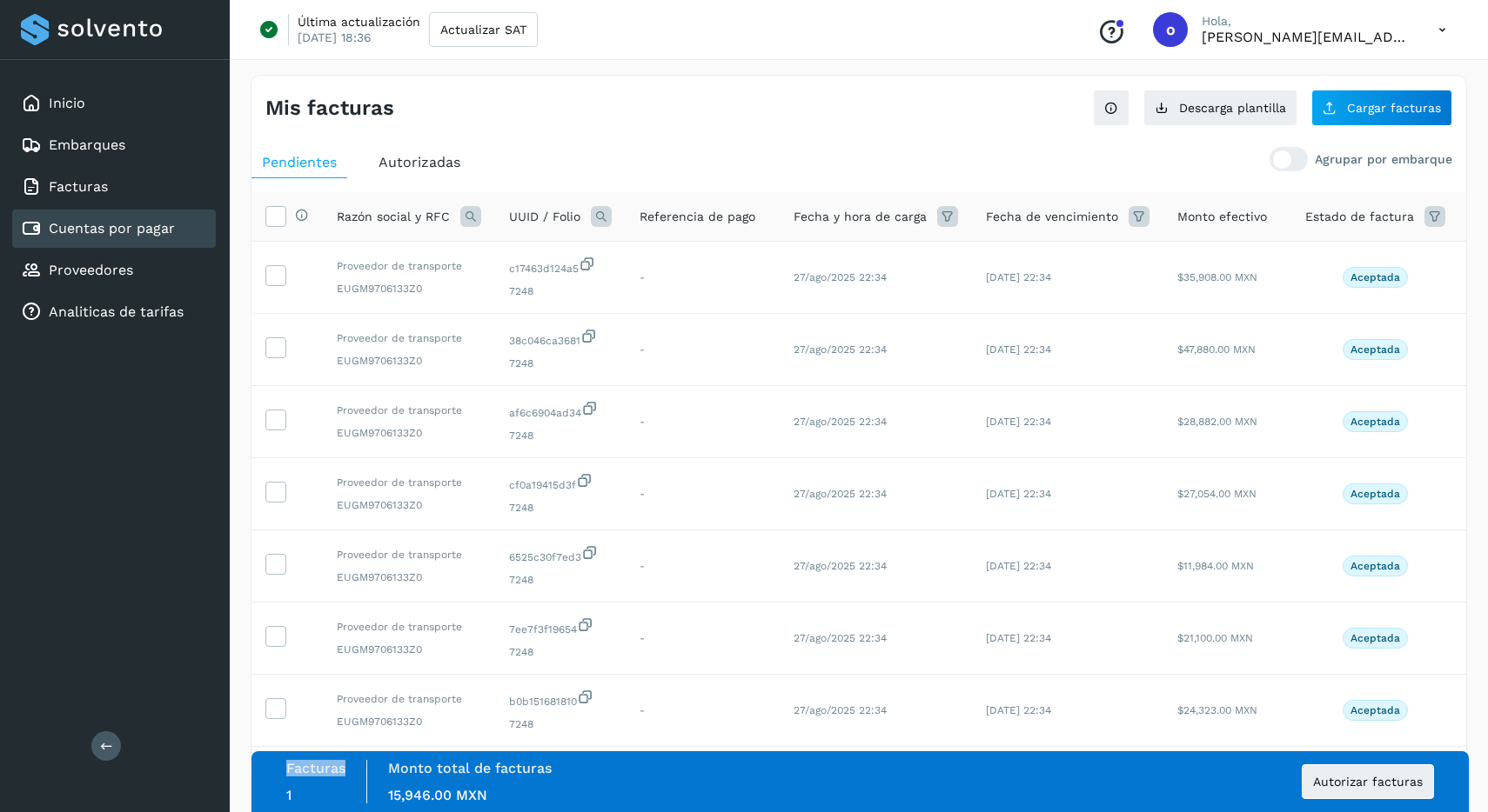
click at [1371, 695] on div "Selecciona todas las facturas disponibles para autorización Razón social y RFC …" at bounding box center [858, 638] width 1214 height 891
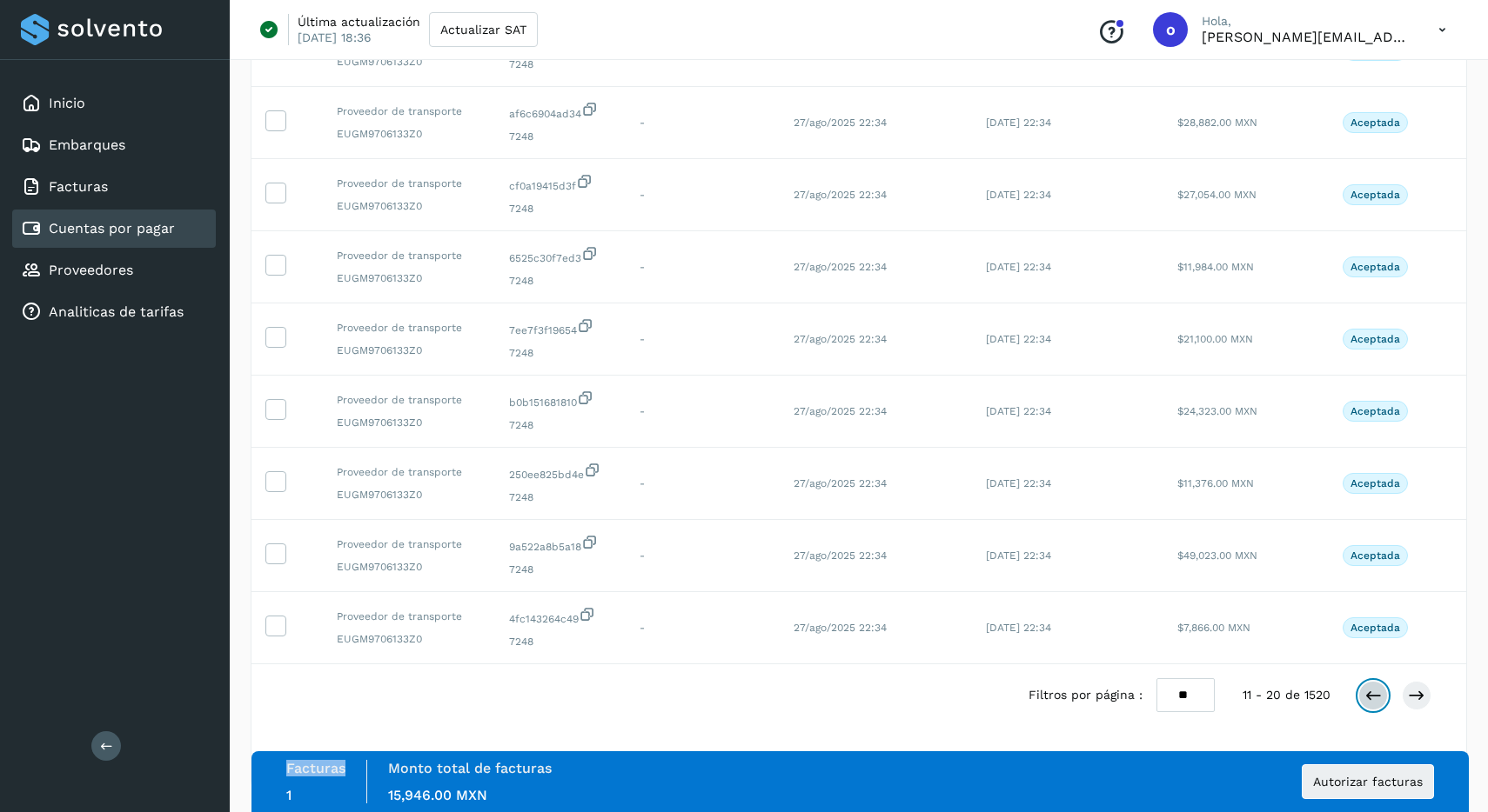
click at [1384, 693] on button at bounding box center [1372, 695] width 29 height 29
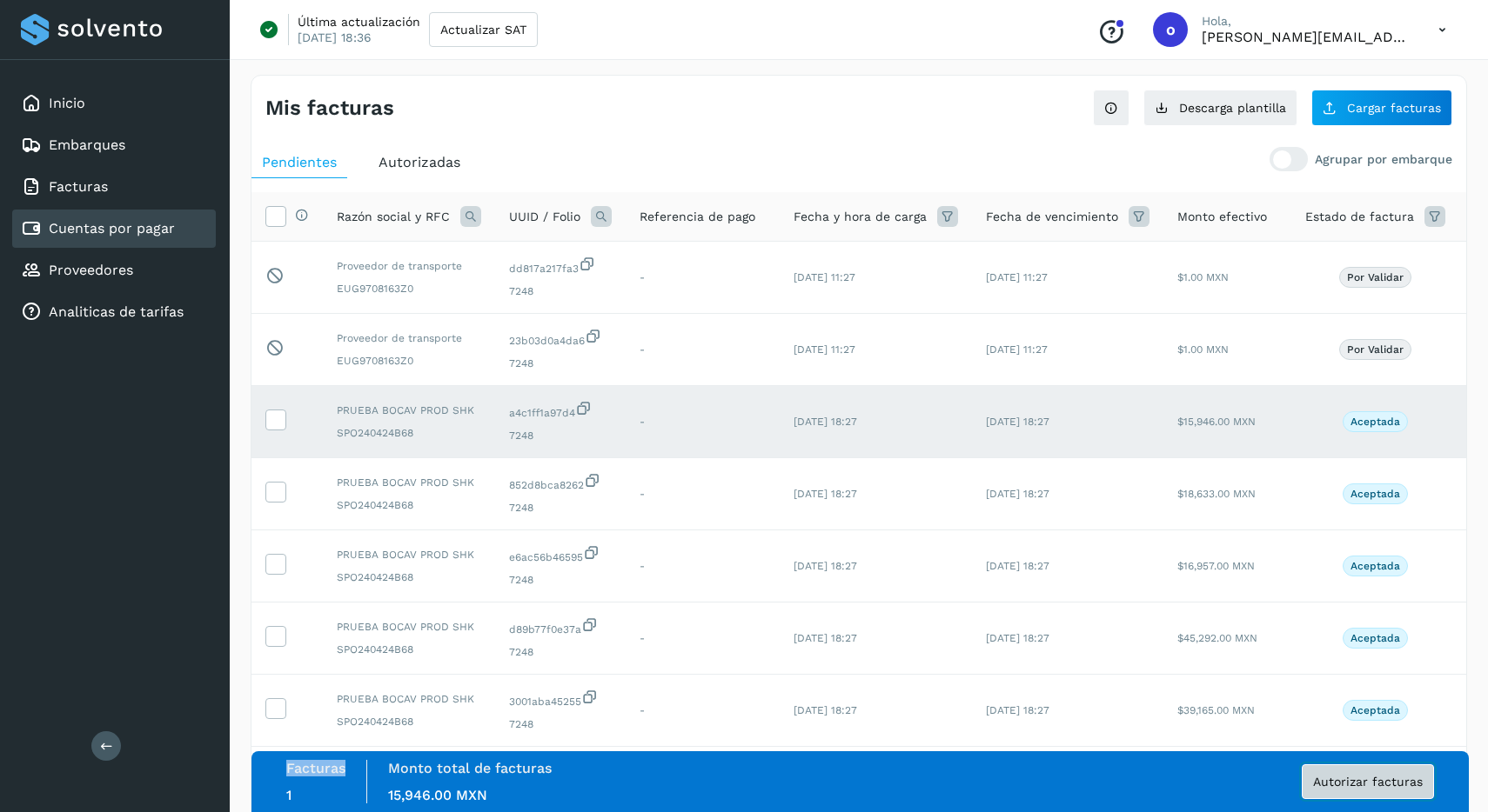
click at [1403, 783] on span "Autorizar facturas" at bounding box center [1368, 782] width 110 height 12
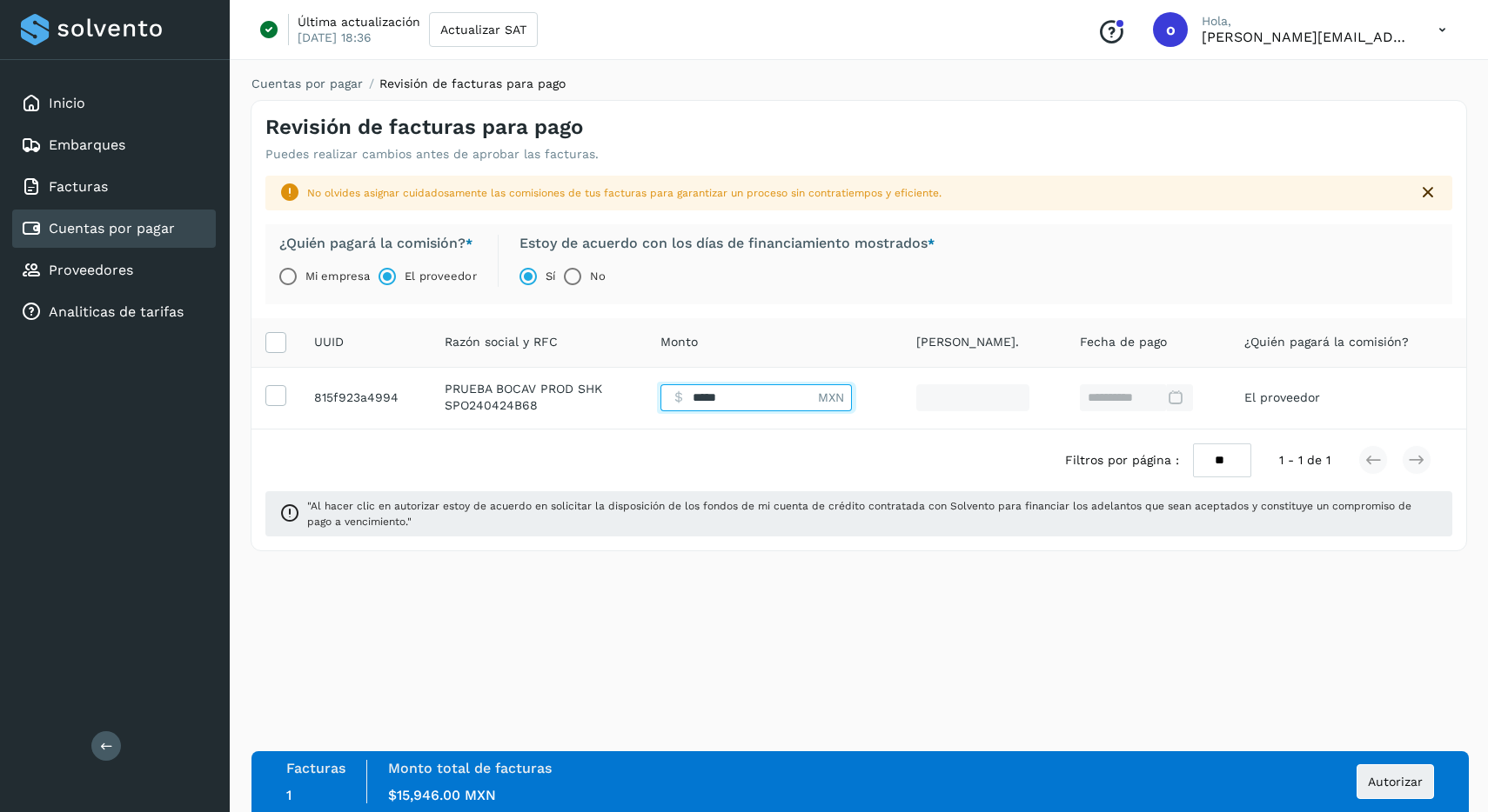
click at [746, 408] on input "Facturas" at bounding box center [739, 398] width 157 height 27
type input "****"
click at [802, 473] on div "Filtros por página : ** ** ** 1 - 1 de 1" at bounding box center [858, 460] width 1214 height 62
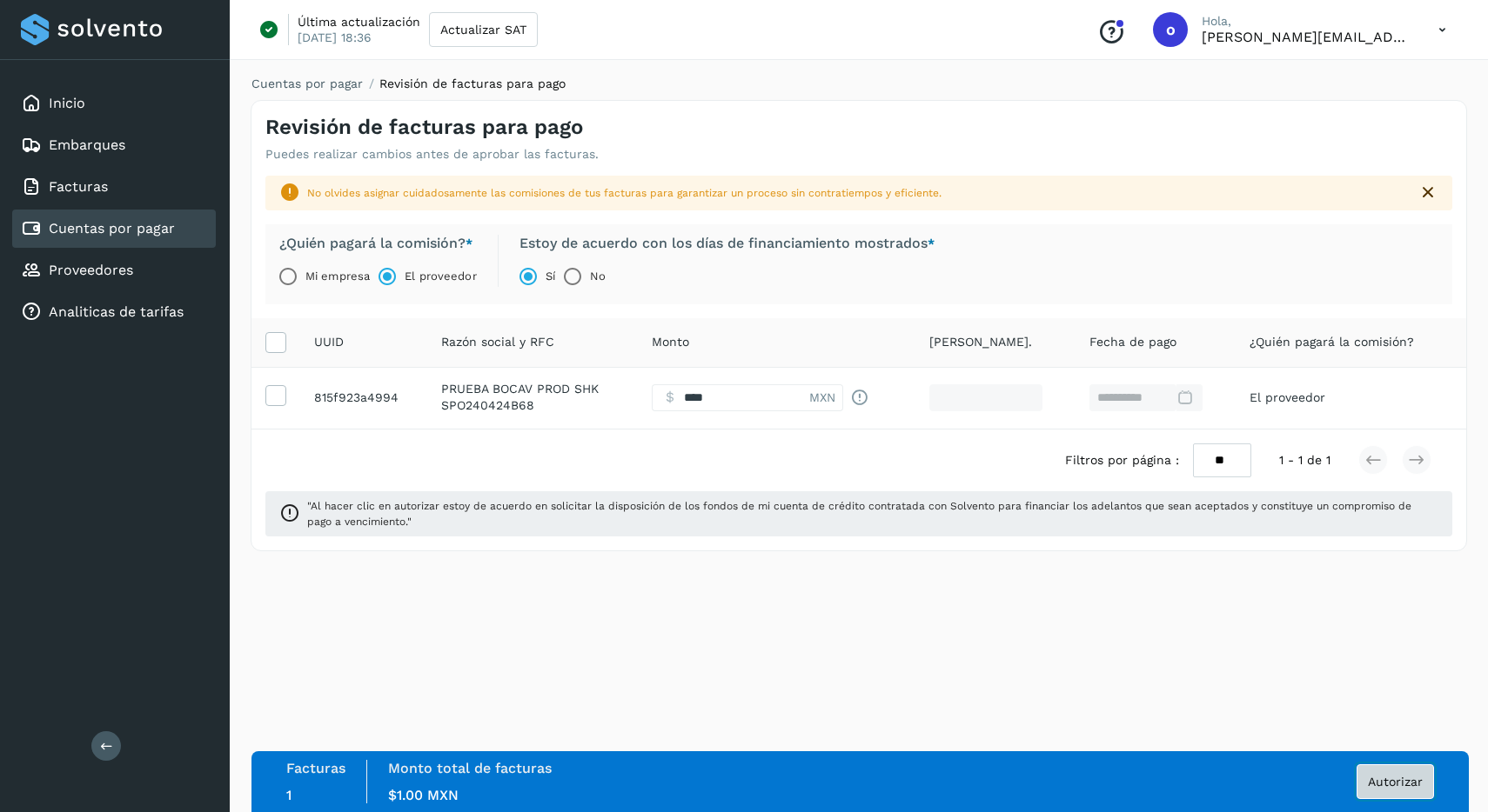
click at [1402, 794] on button "Autorizar" at bounding box center [1395, 782] width 78 height 35
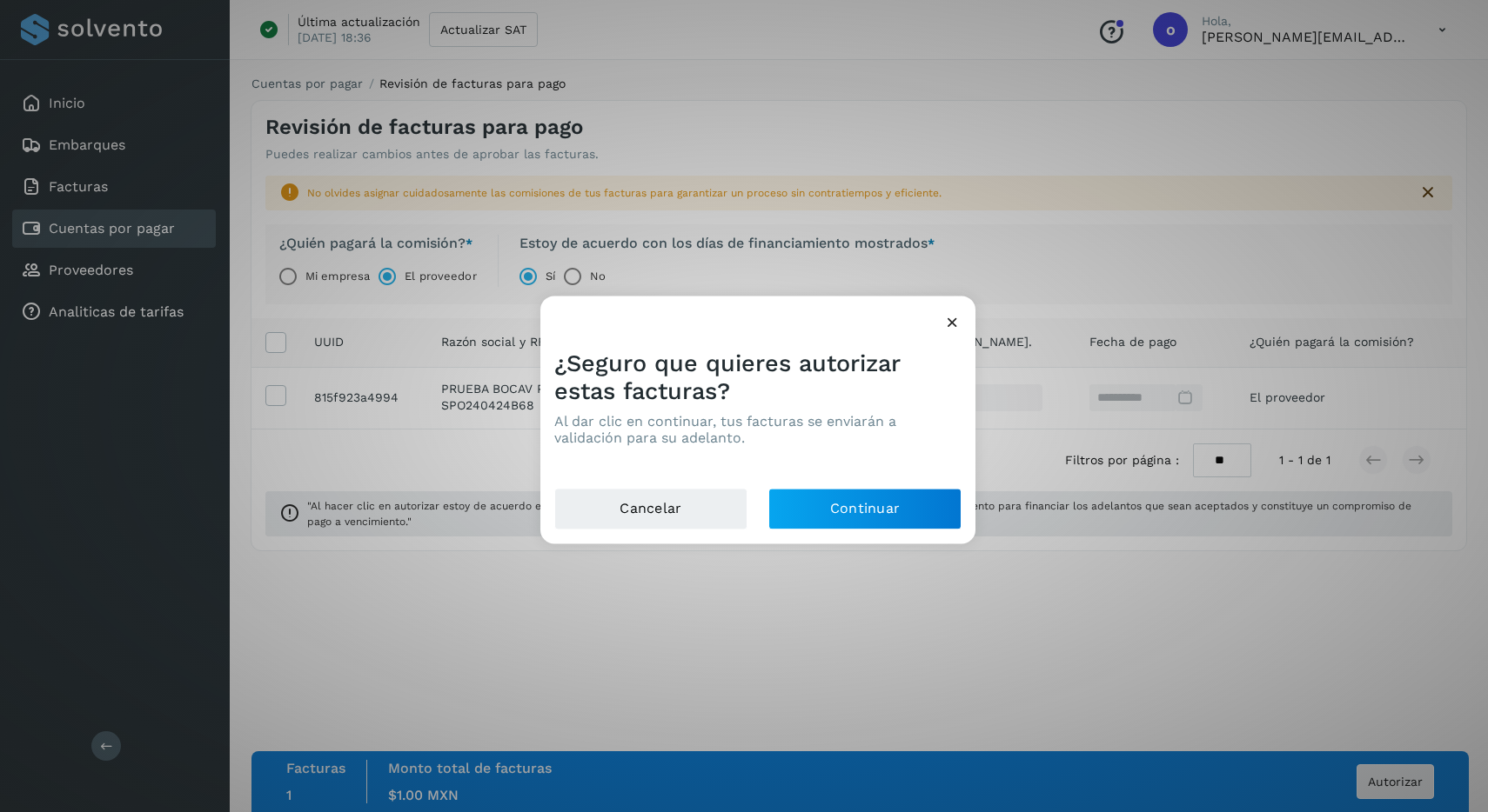
click at [917, 481] on div "¿Seguro que quieres autorizar estas facturas? Al dar clic en continuar, tus fac…" at bounding box center [757, 411] width 435 height 153
click at [907, 495] on button "Continuar" at bounding box center [865, 510] width 193 height 42
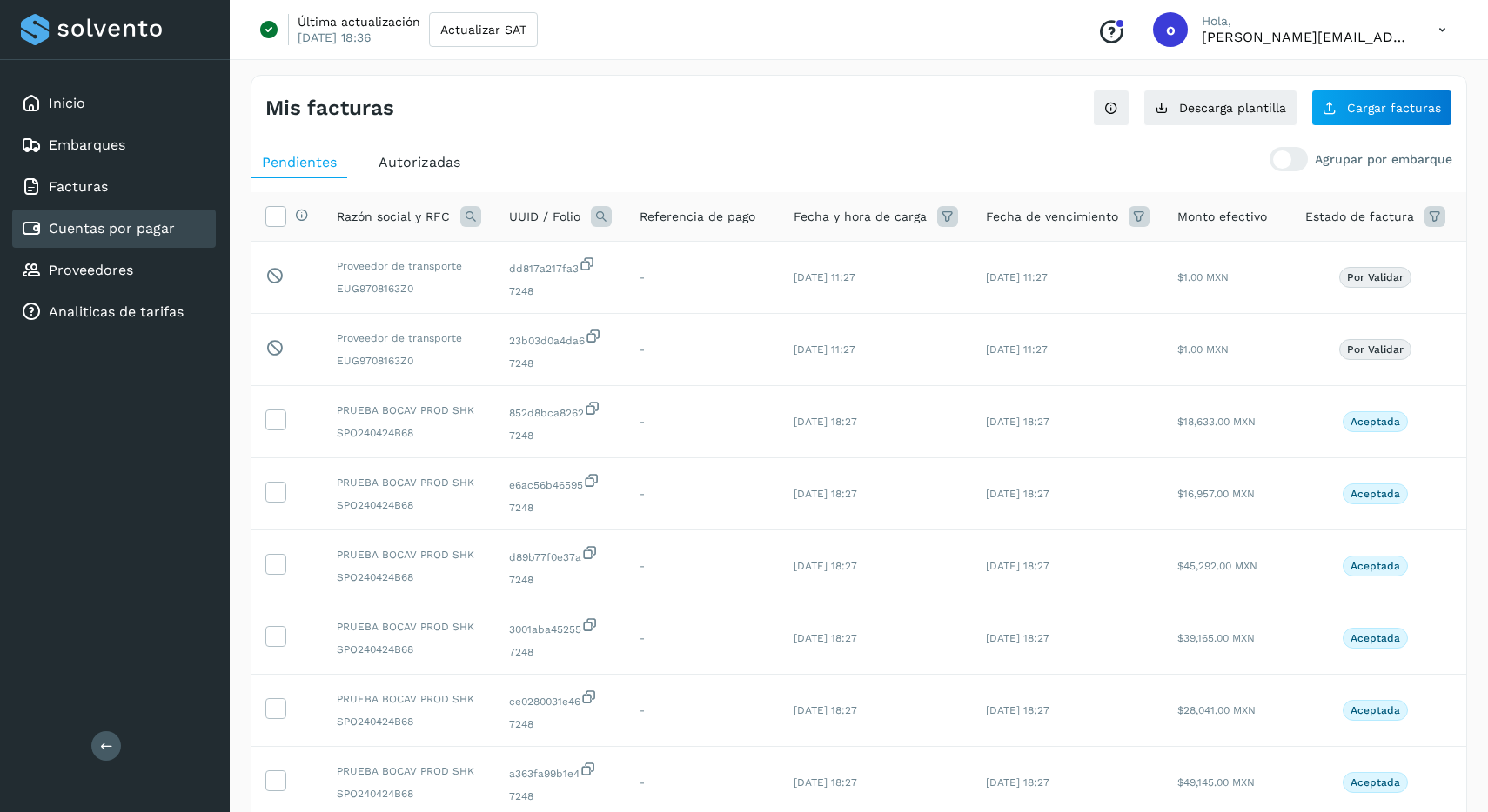
click at [465, 168] on div "Autorizadas" at bounding box center [419, 162] width 102 height 31
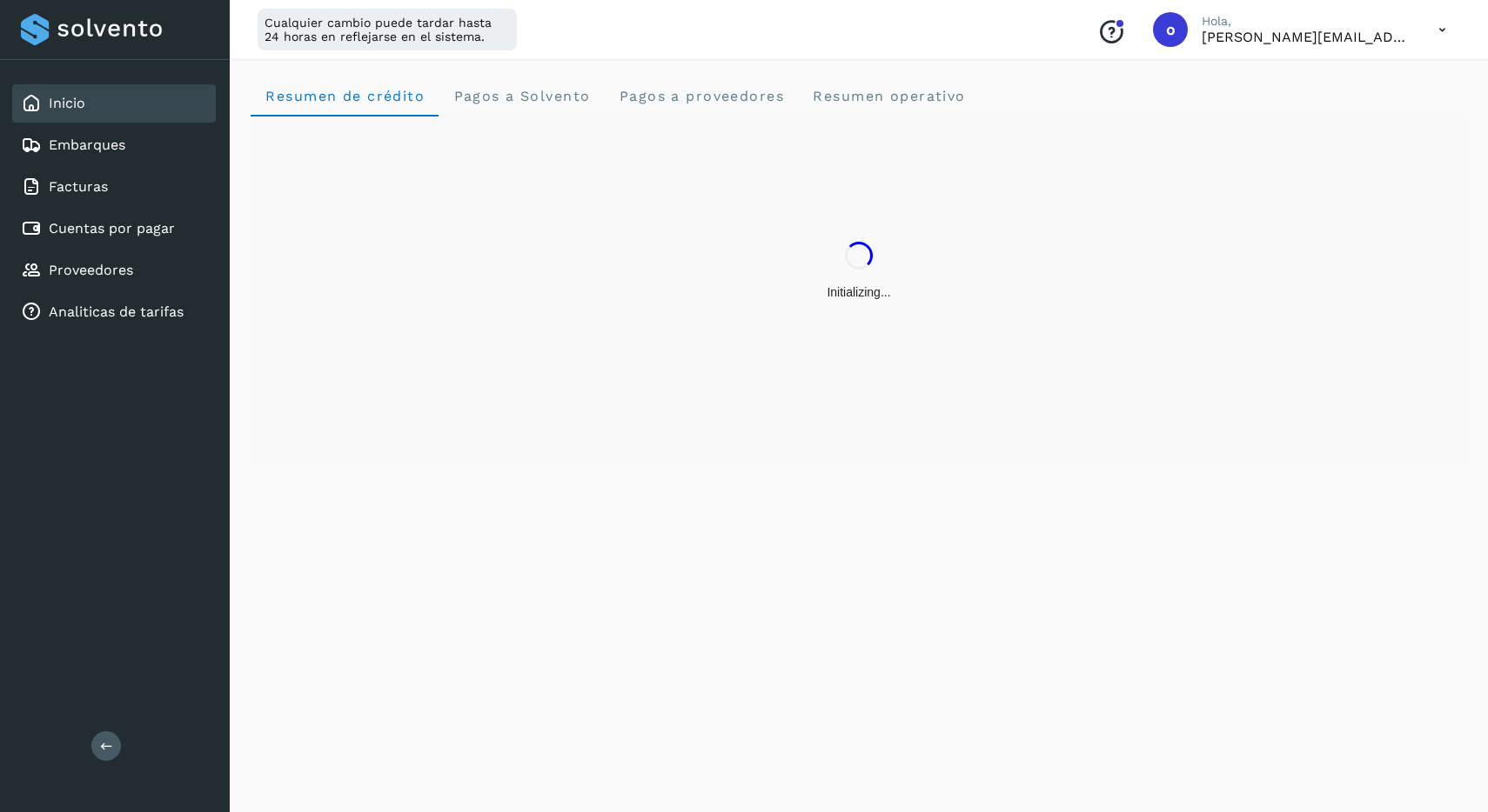
click at [1426, 32] on icon at bounding box center [1443, 30] width 36 height 36
click at [1368, 99] on div "Cerrar sesión" at bounding box center [1355, 112] width 207 height 33
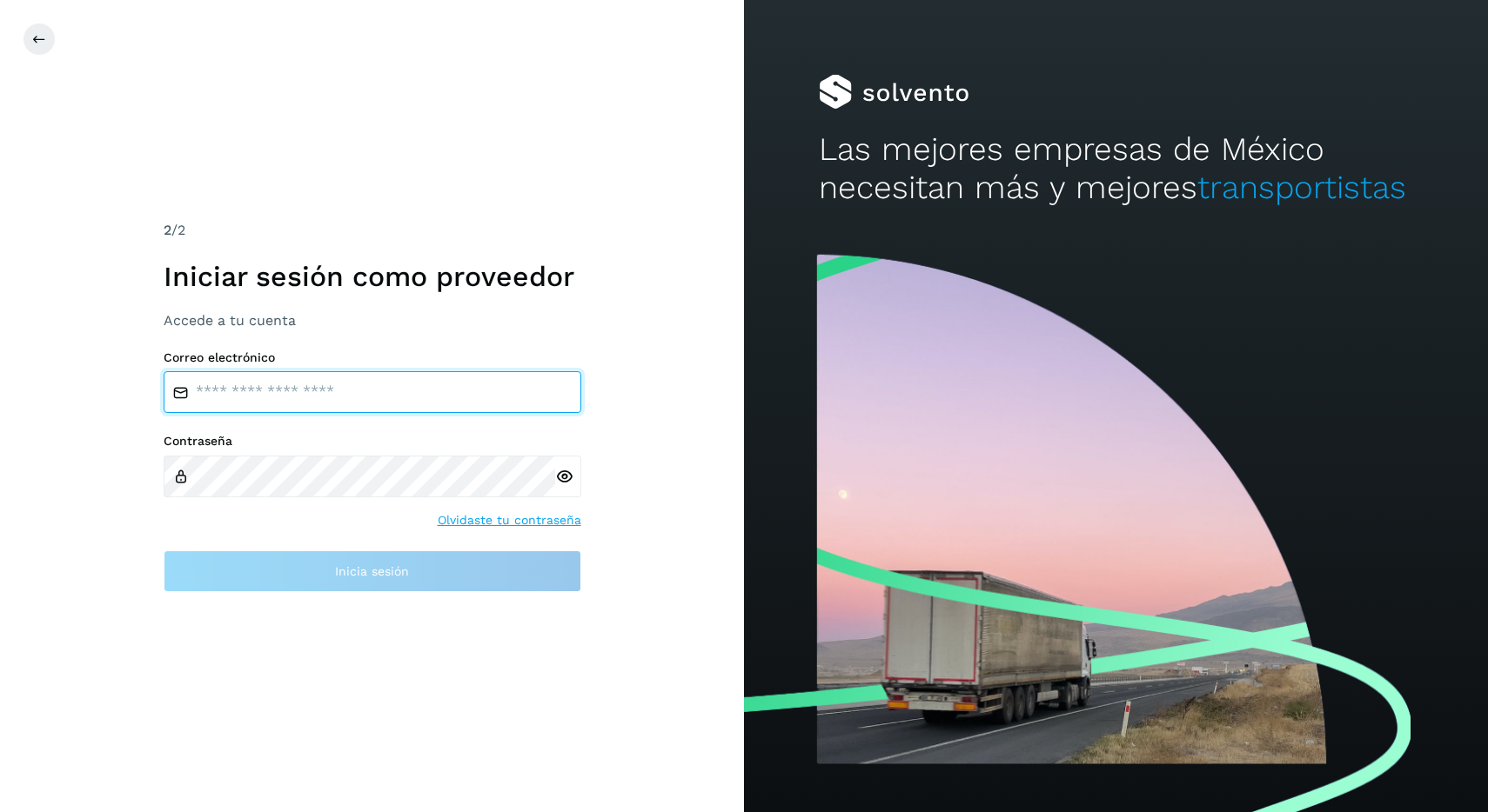
click at [441, 385] on input "email" at bounding box center [372, 392] width 418 height 42
click at [439, 391] on input "email" at bounding box center [372, 392] width 418 height 42
type input "**********"
